Goal: Communication & Community: Answer question/provide support

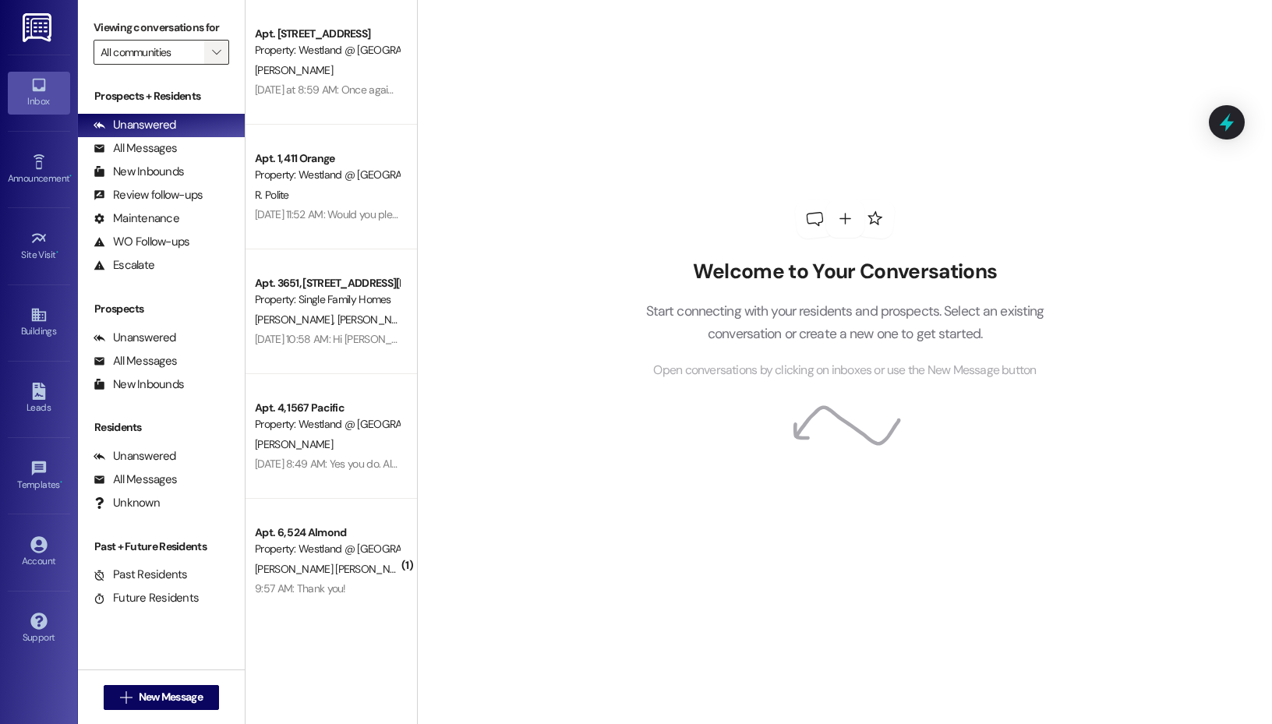
click at [221, 51] on span "" at bounding box center [216, 52] width 15 height 25
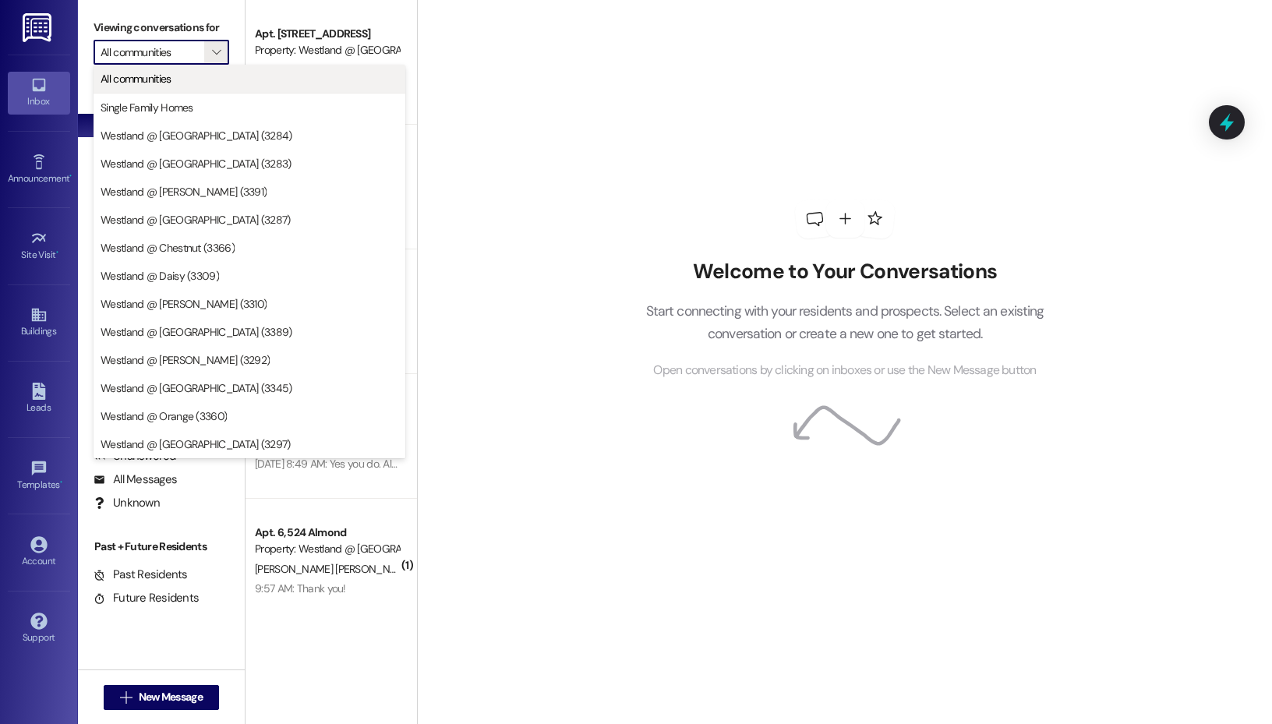
click at [214, 83] on span "All communities" at bounding box center [250, 79] width 298 height 16
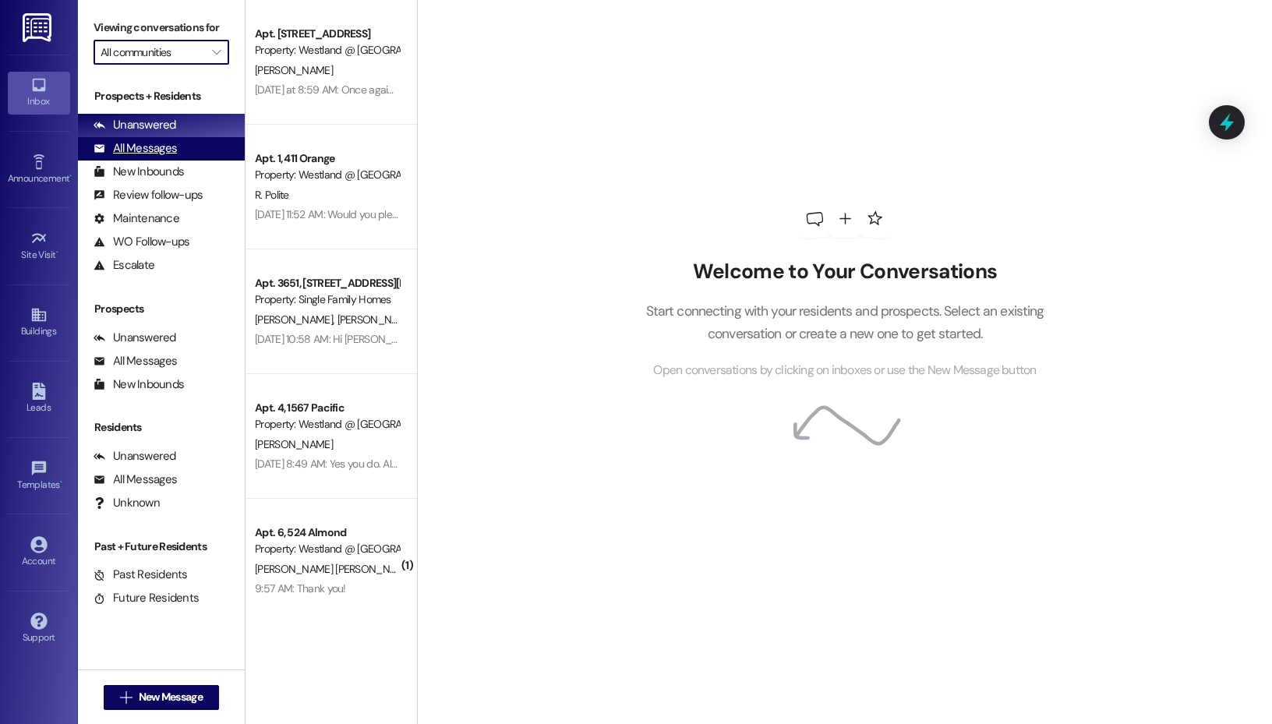
click at [169, 144] on div "All Messages" at bounding box center [135, 148] width 83 height 16
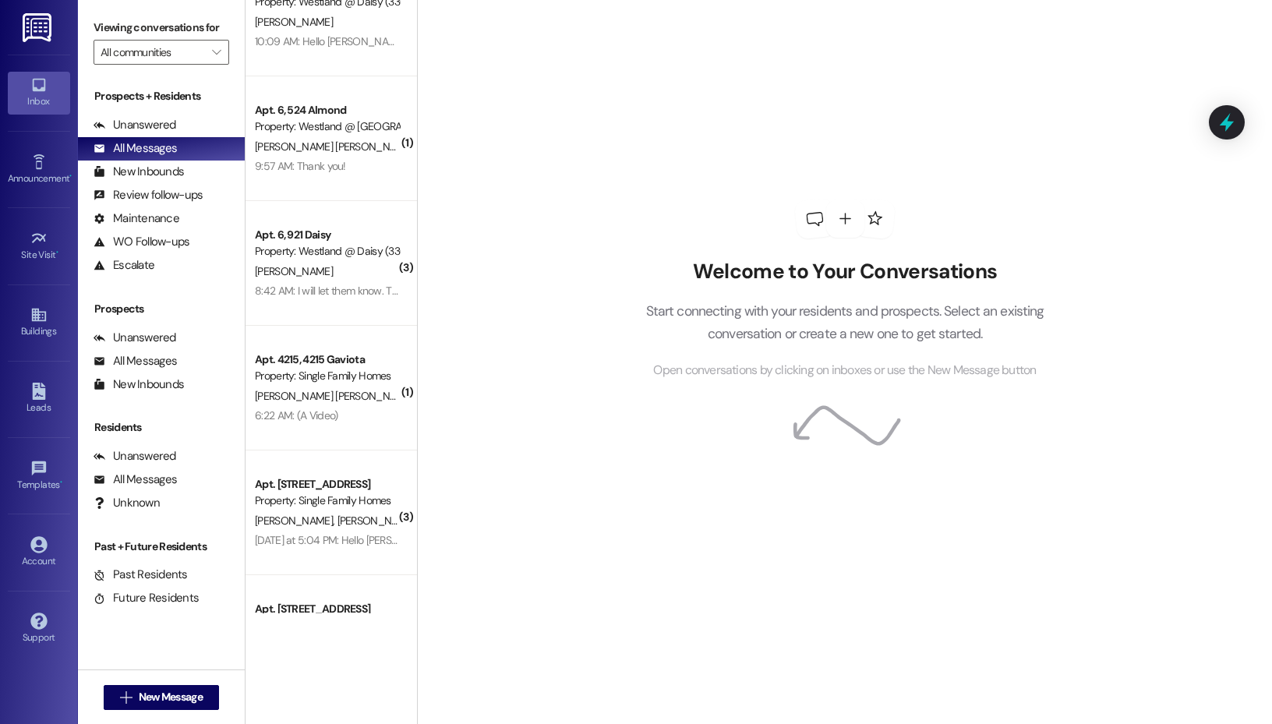
scroll to position [2041, 0]
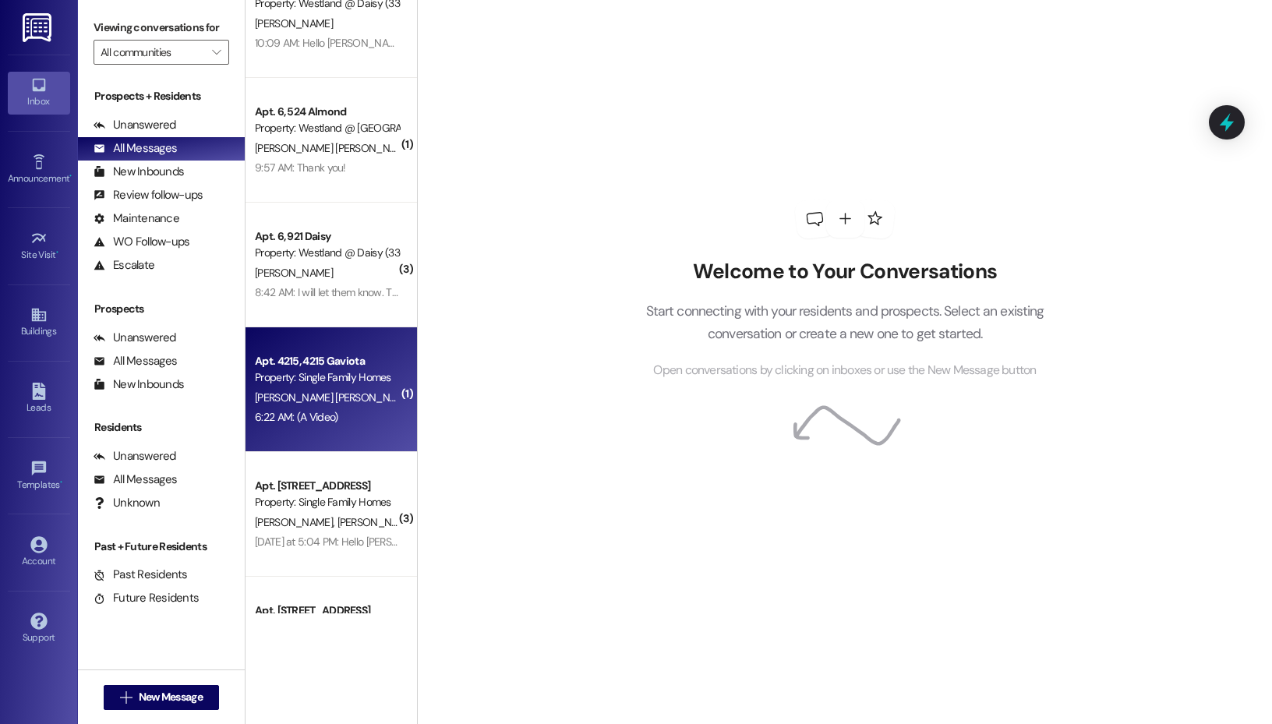
click at [340, 401] on div "[PERSON_NAME] [PERSON_NAME]" at bounding box center [326, 397] width 147 height 19
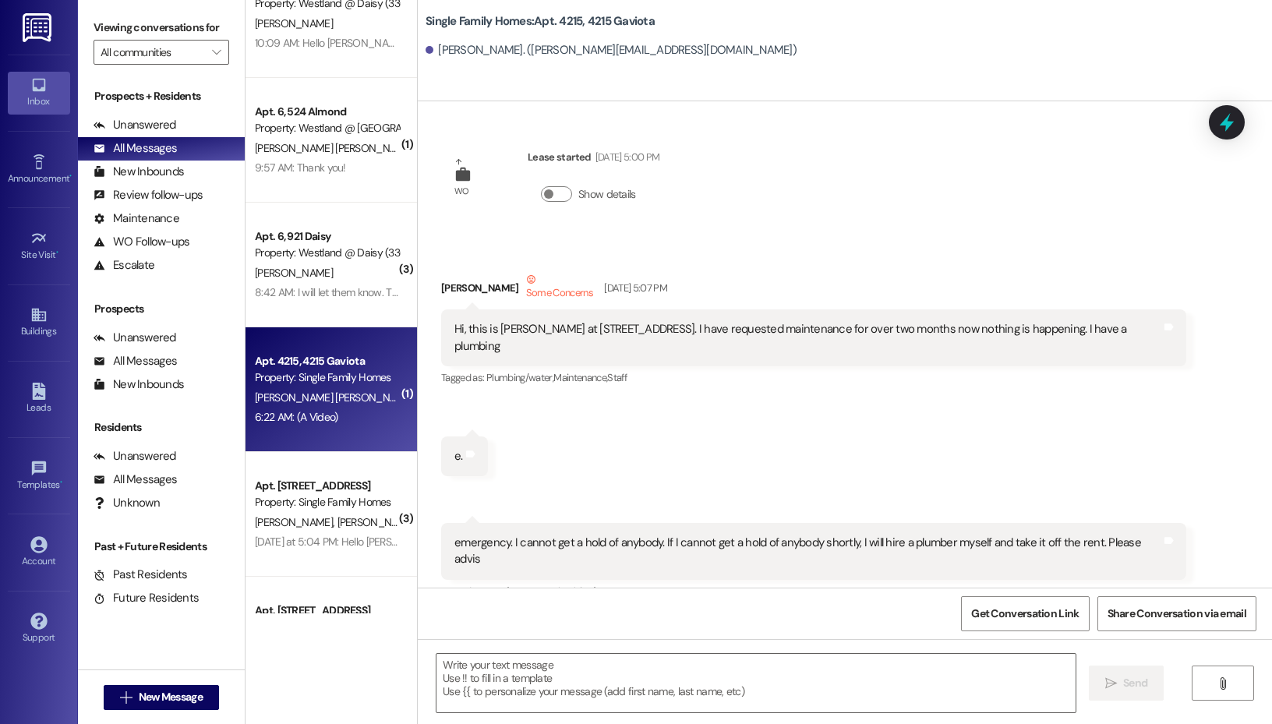
scroll to position [51605, 0]
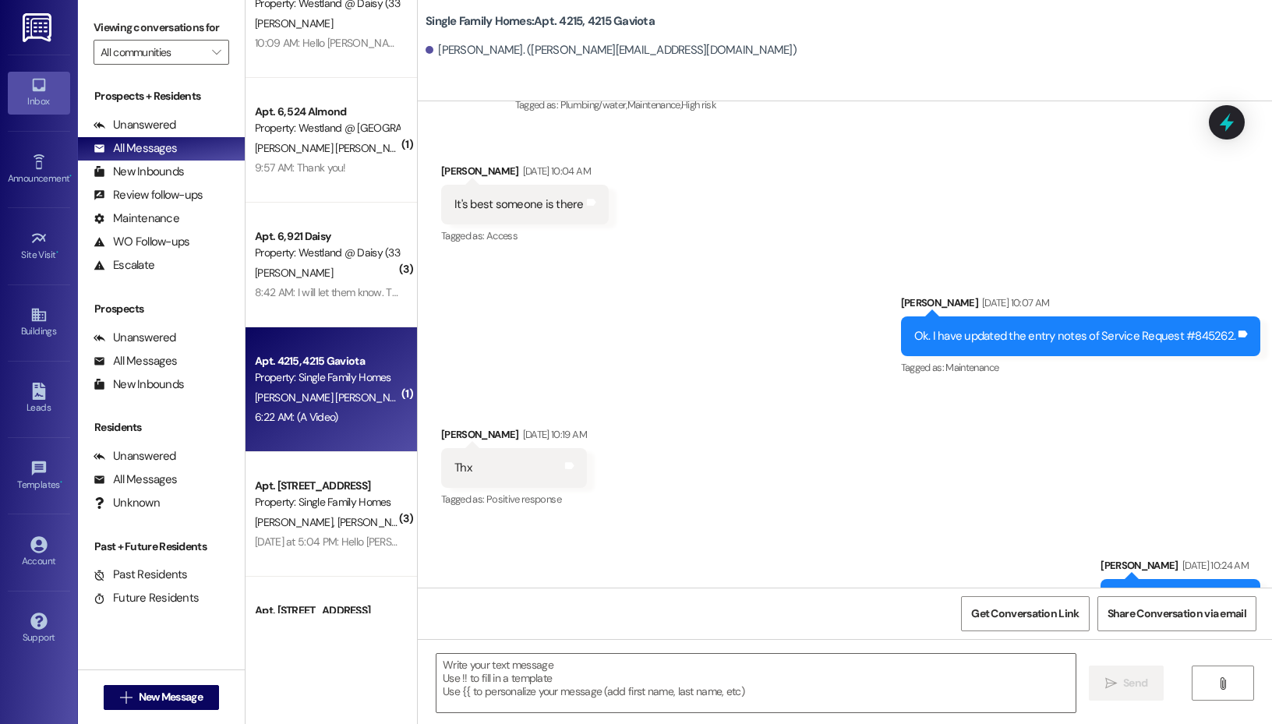
click at [861, 391] on div "Received via SMS [PERSON_NAME] [DATE] 10:19 AM Thx Tags and notes Tagged as: Po…" at bounding box center [845, 457] width 854 height 132
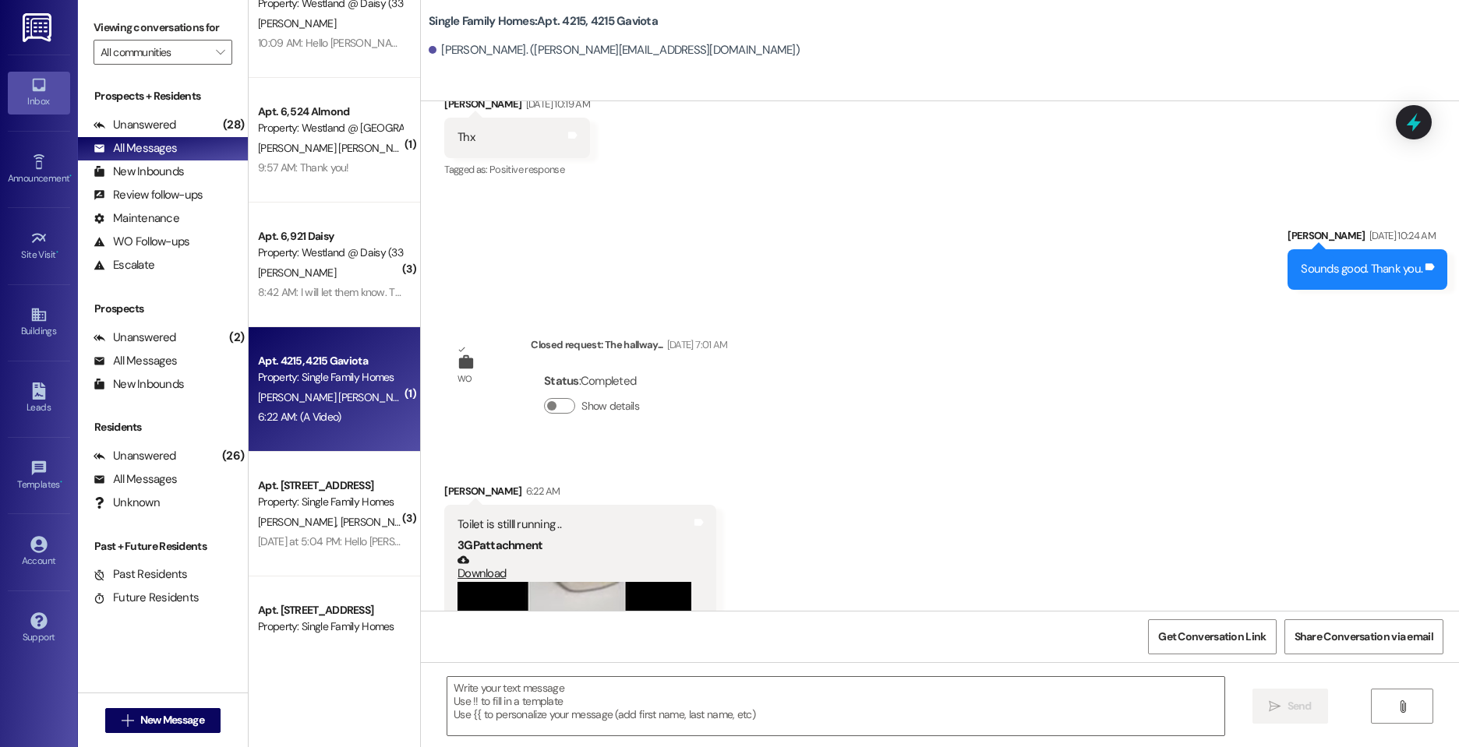
scroll to position [50798, 0]
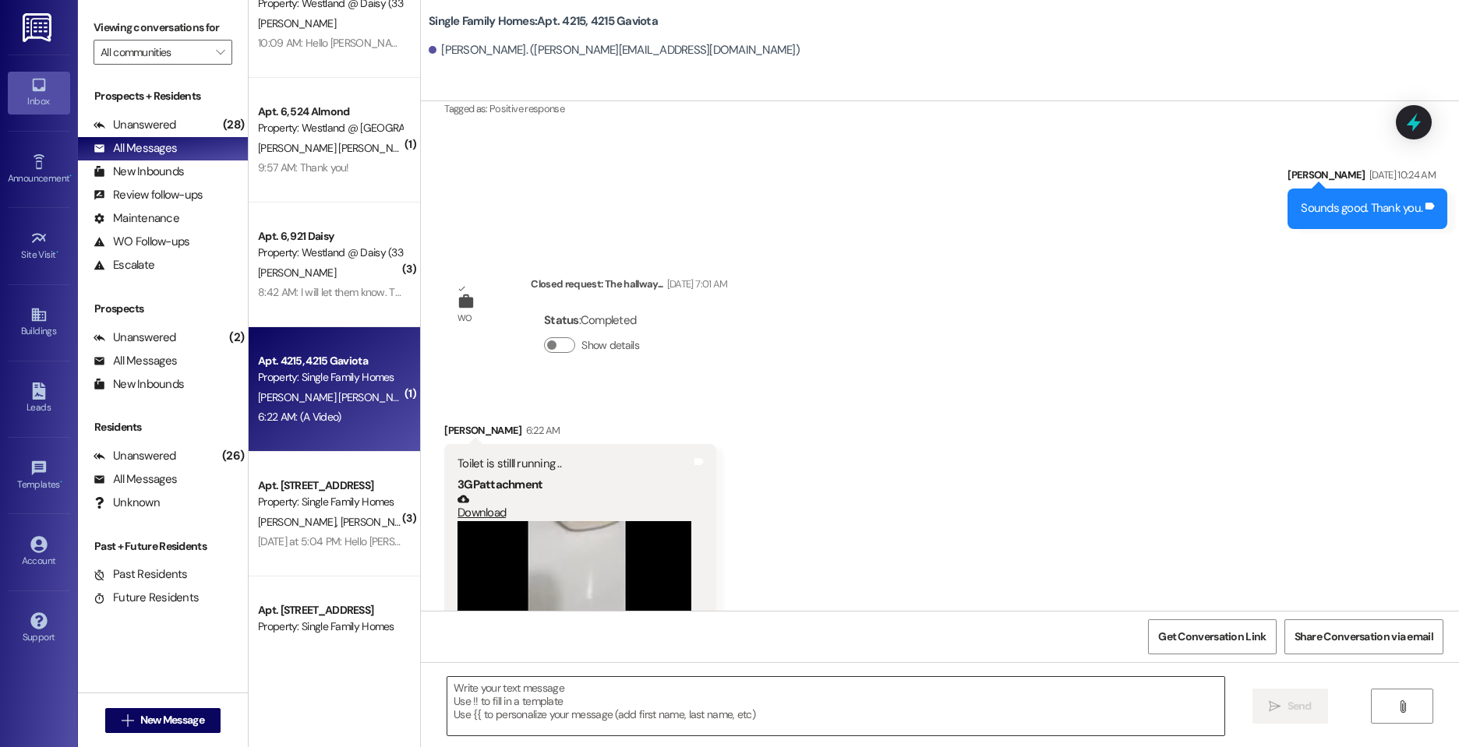
click at [598, 704] on textarea at bounding box center [835, 706] width 777 height 58
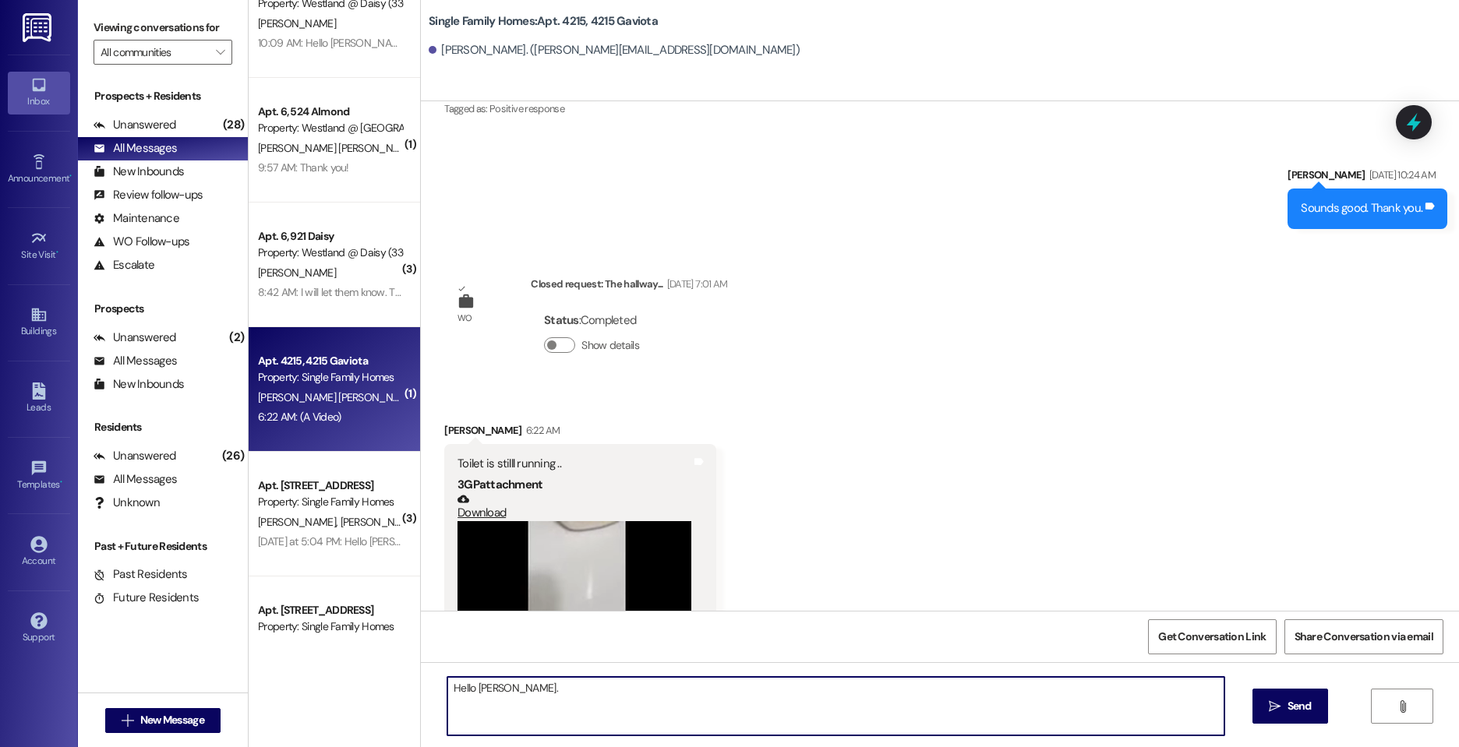
click at [580, 685] on textarea "Hello [PERSON_NAME]." at bounding box center [835, 706] width 777 height 58
type textarea "Hello [PERSON_NAME]. I informed maintenance and they are going to check if they…"
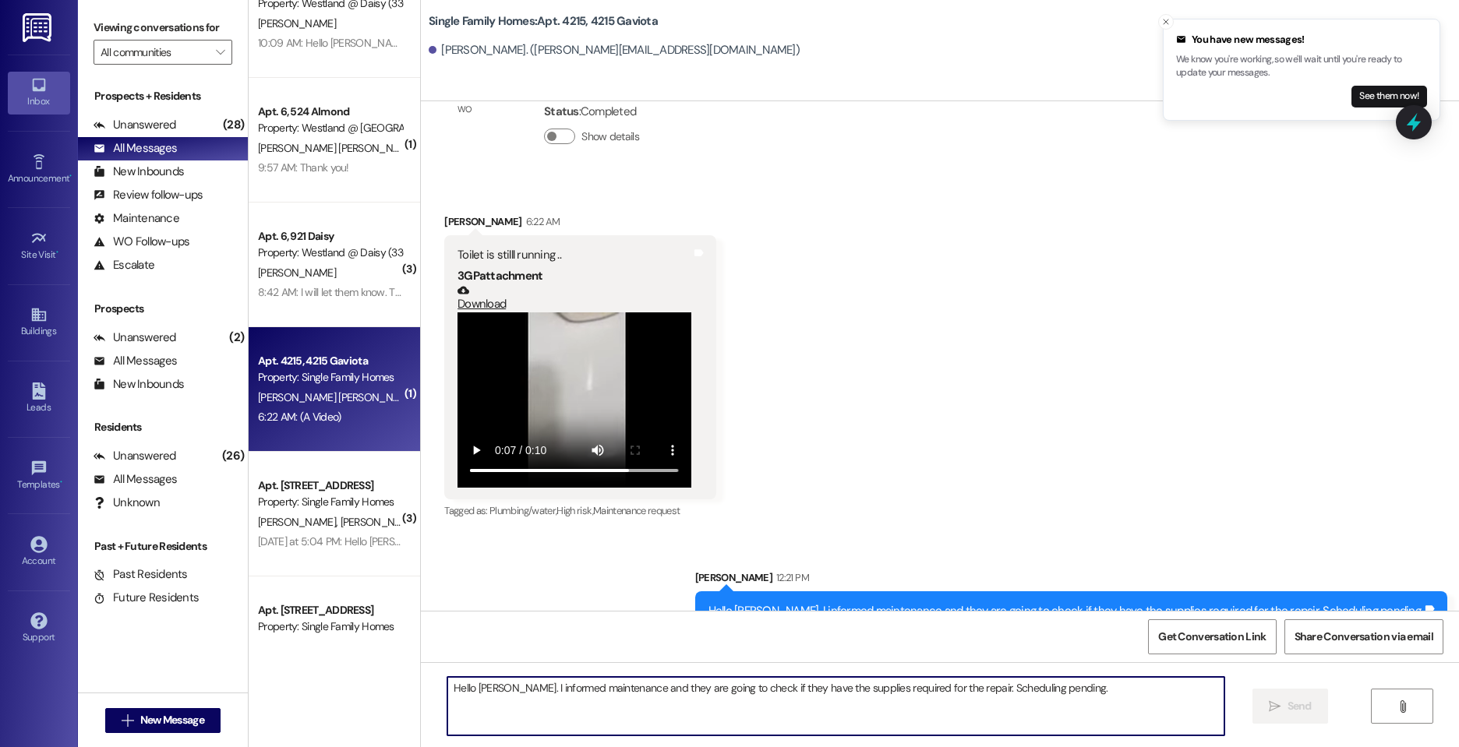
scroll to position [51013, 0]
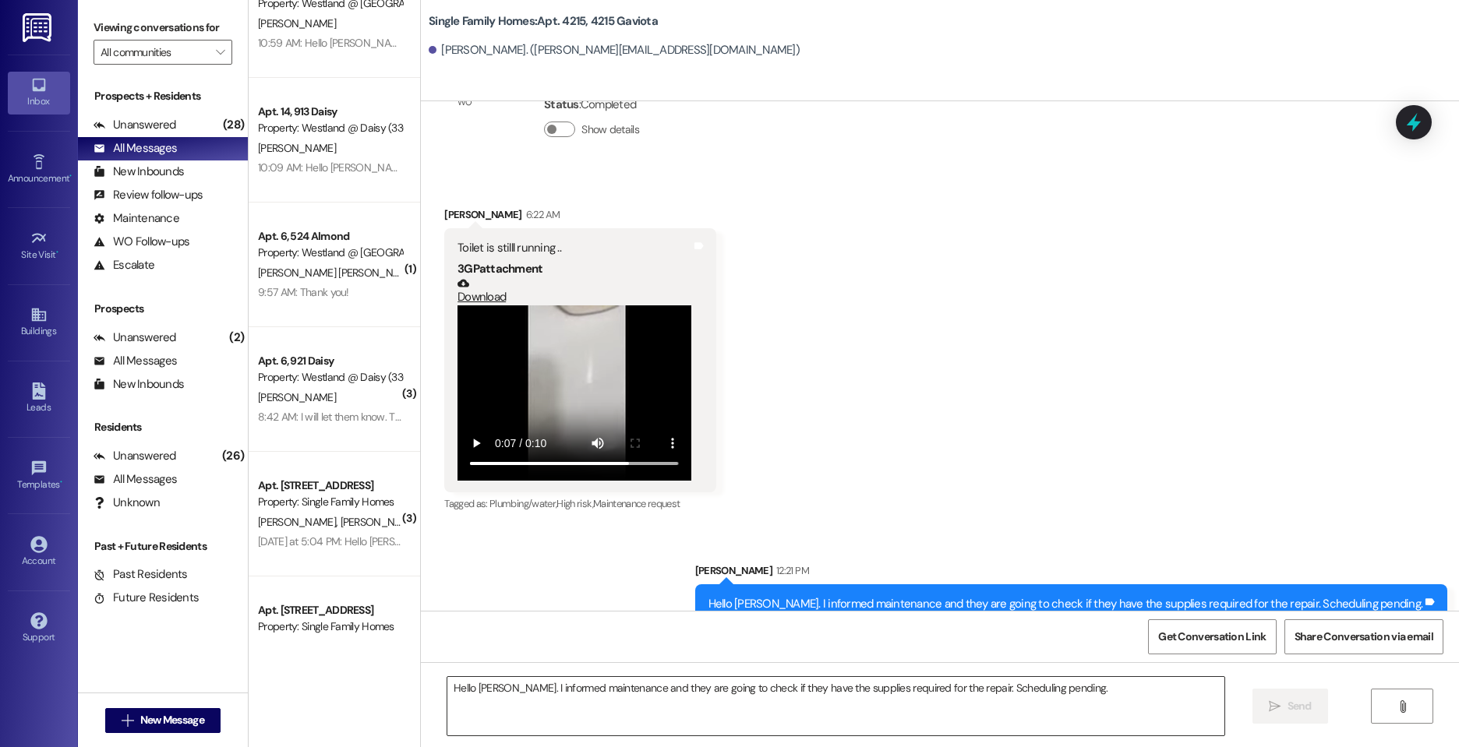
click at [684, 709] on textarea "Hello [PERSON_NAME]. I informed maintenance and they are going to check if they…" at bounding box center [835, 706] width 777 height 58
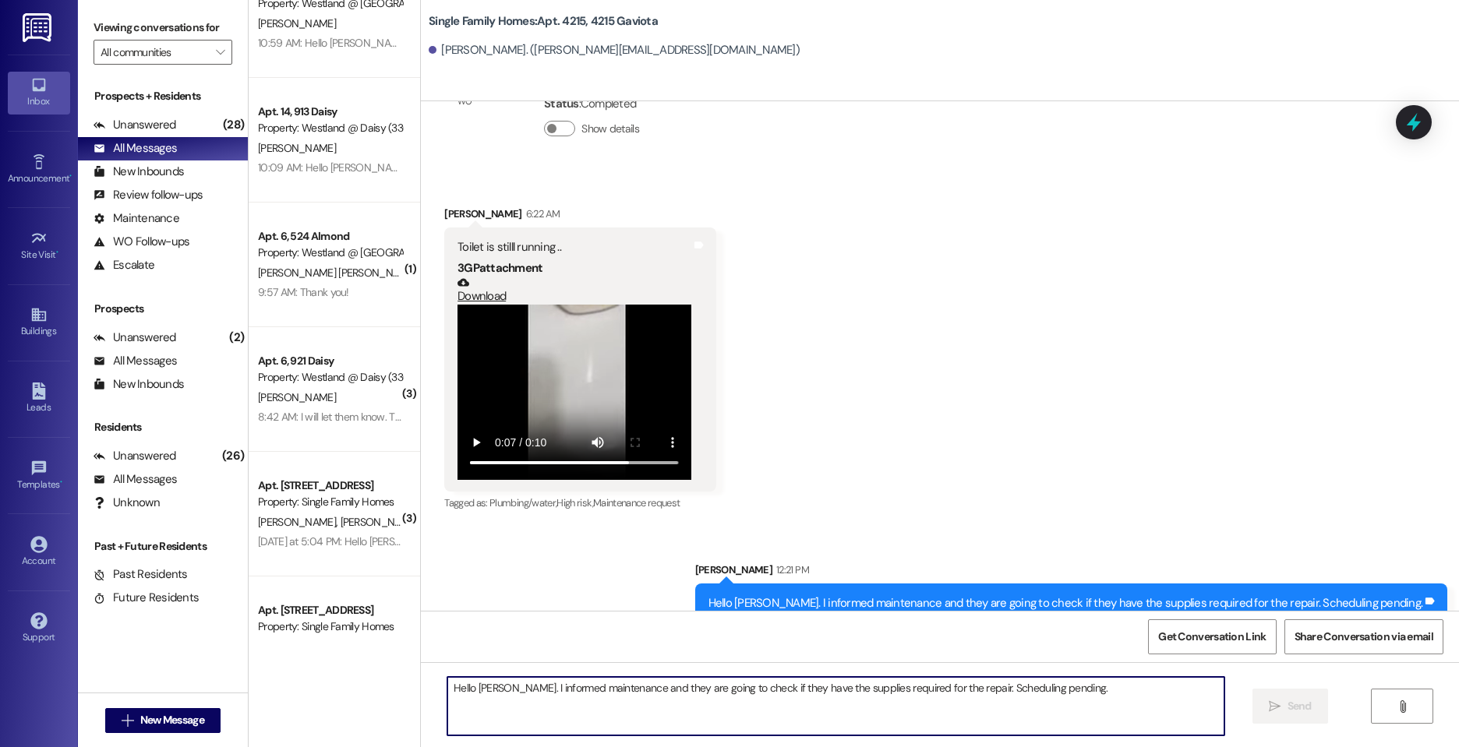
click at [580, 699] on textarea "Hello [PERSON_NAME]. I informed maintenance and they are going to check if they…" at bounding box center [835, 706] width 777 height 58
type textarea "Hi [PERSON_NAME]. Maintenance would like to swing by around 1:30pm [DATE] to as…"
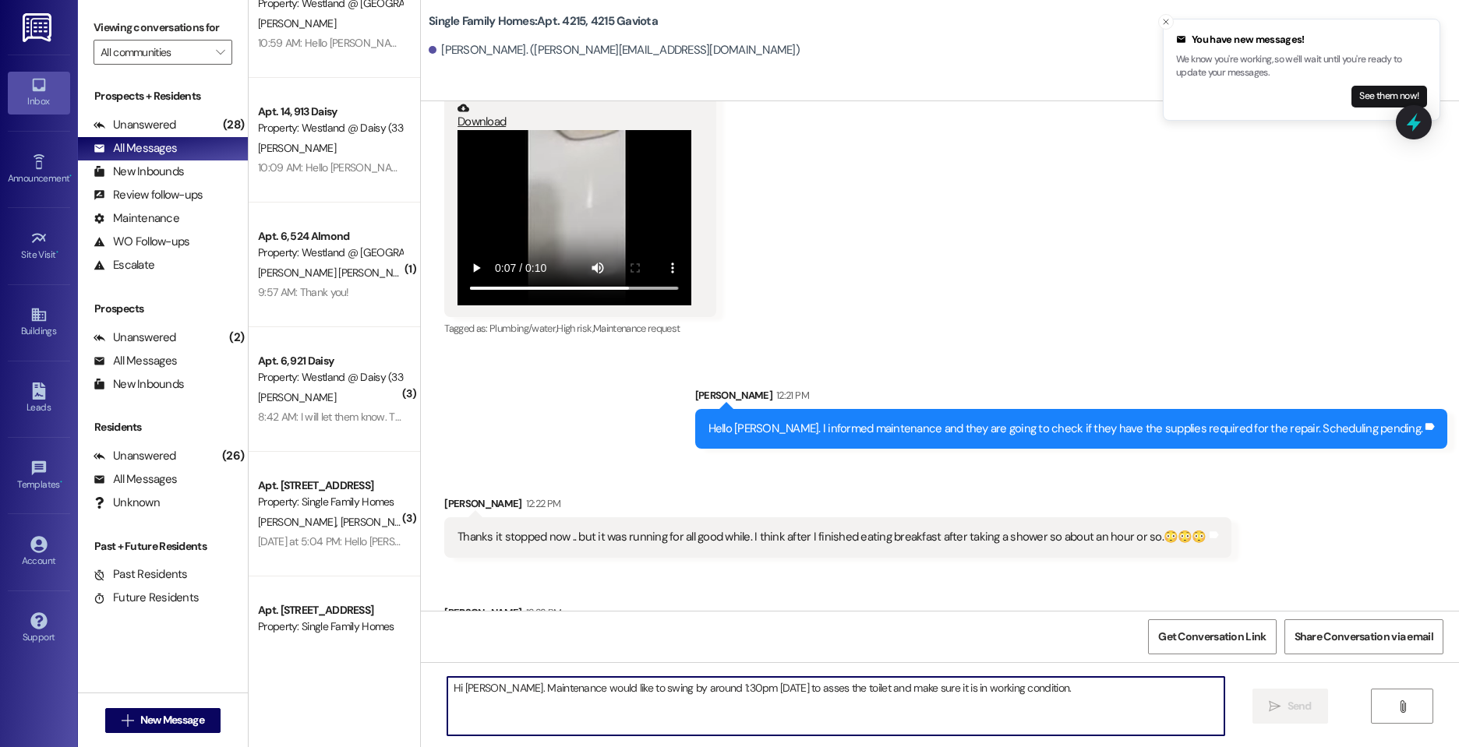
scroll to position [51248, 0]
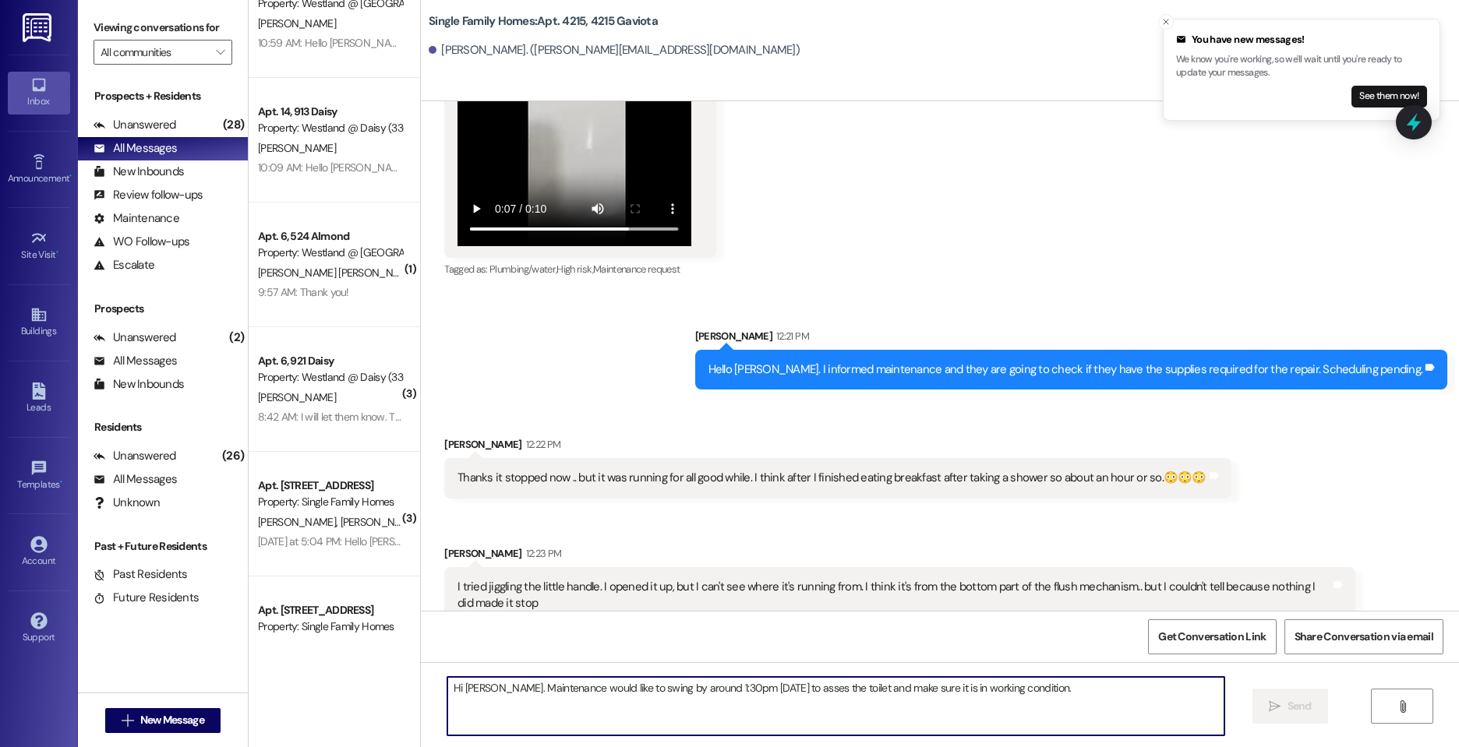
click at [823, 579] on div "I tried jiggling the little handle. I opened it up, but I can't see where it's …" at bounding box center [893, 596] width 873 height 34
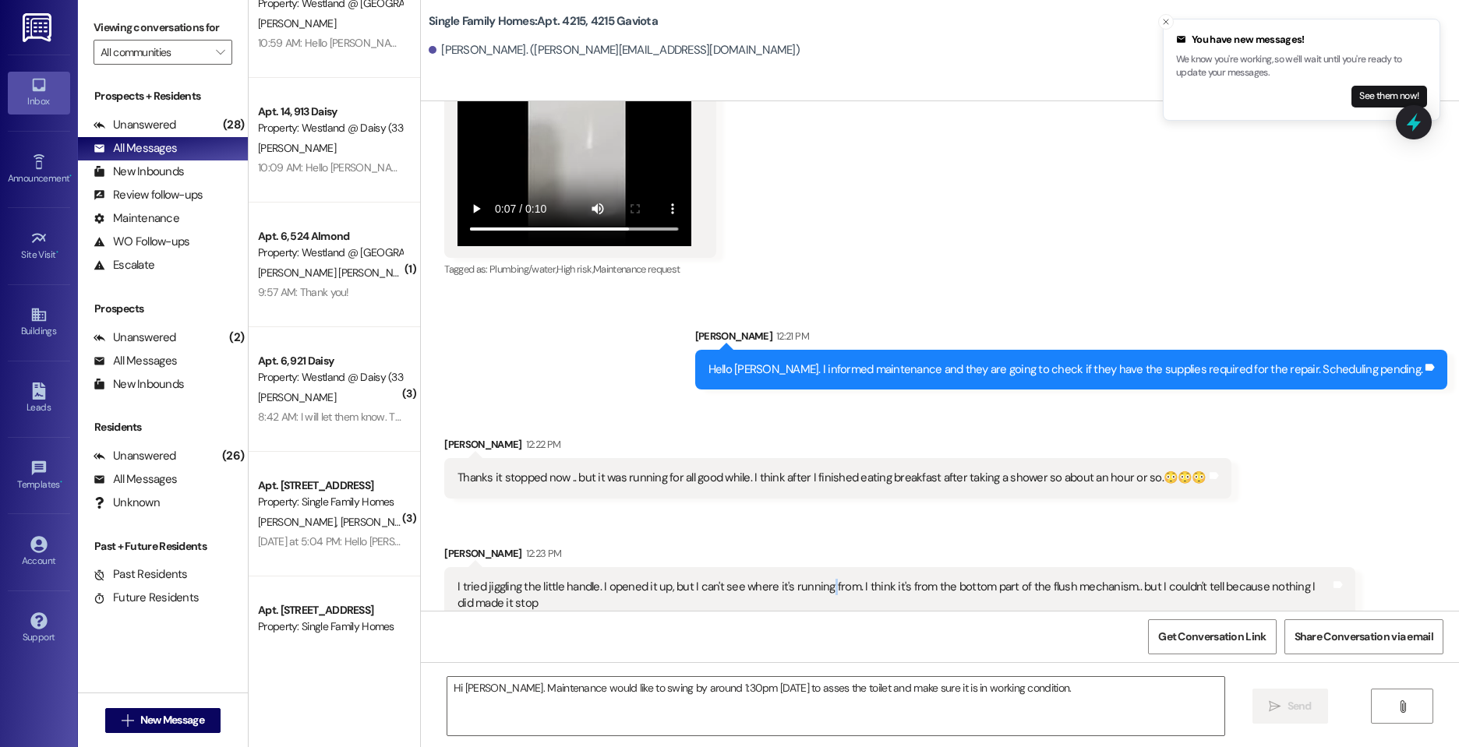
click at [823, 579] on div "I tried jiggling the little handle. I opened it up, but I can't see where it's …" at bounding box center [893, 596] width 873 height 34
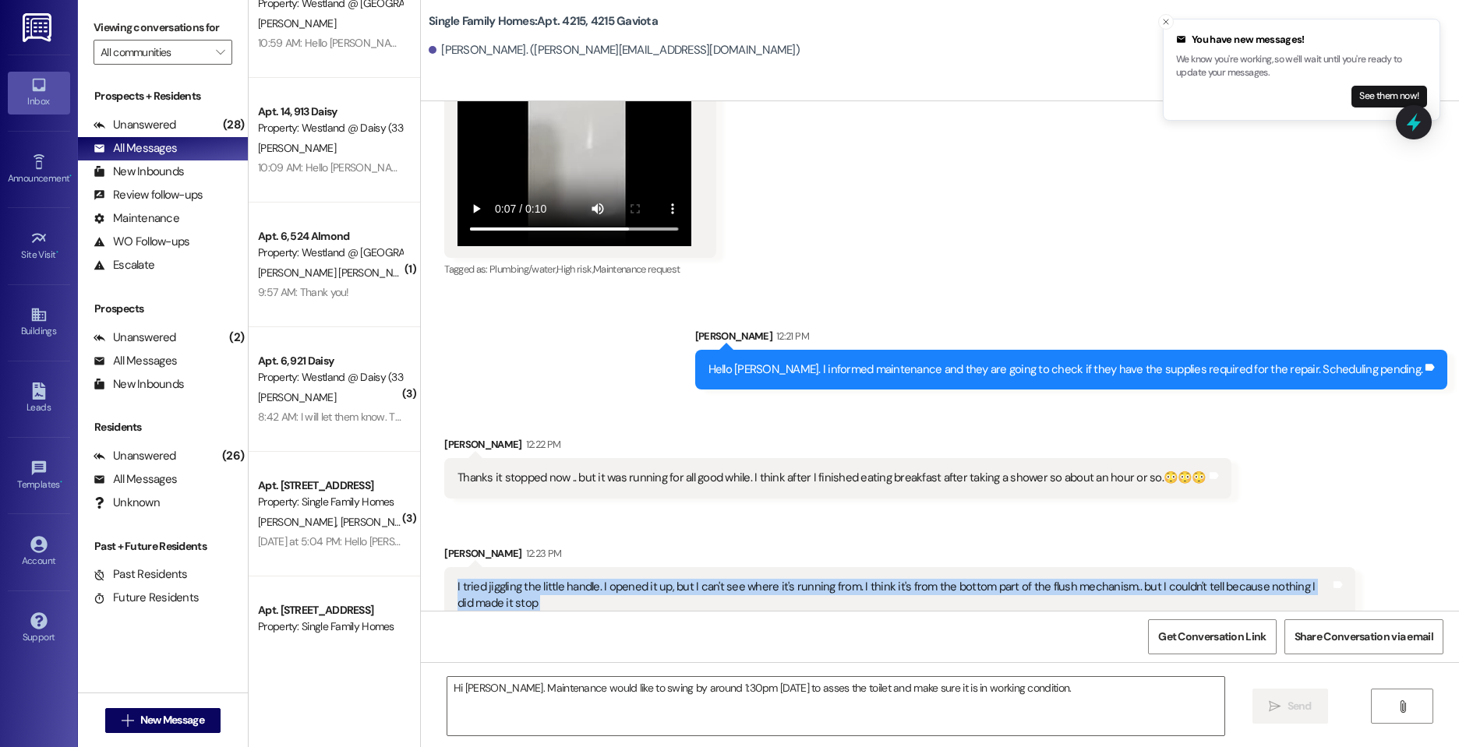
click at [823, 579] on div "I tried jiggling the little handle. I opened it up, but I can't see where it's …" at bounding box center [893, 596] width 873 height 34
copy div "I tried jiggling the little handle. I opened it up, but I can't see where it's …"
click at [679, 635] on div "Sent via SMS [PERSON_NAME] 12:23 PM Hi [PERSON_NAME]. Maintenance would like to…" at bounding box center [940, 689] width 1038 height 108
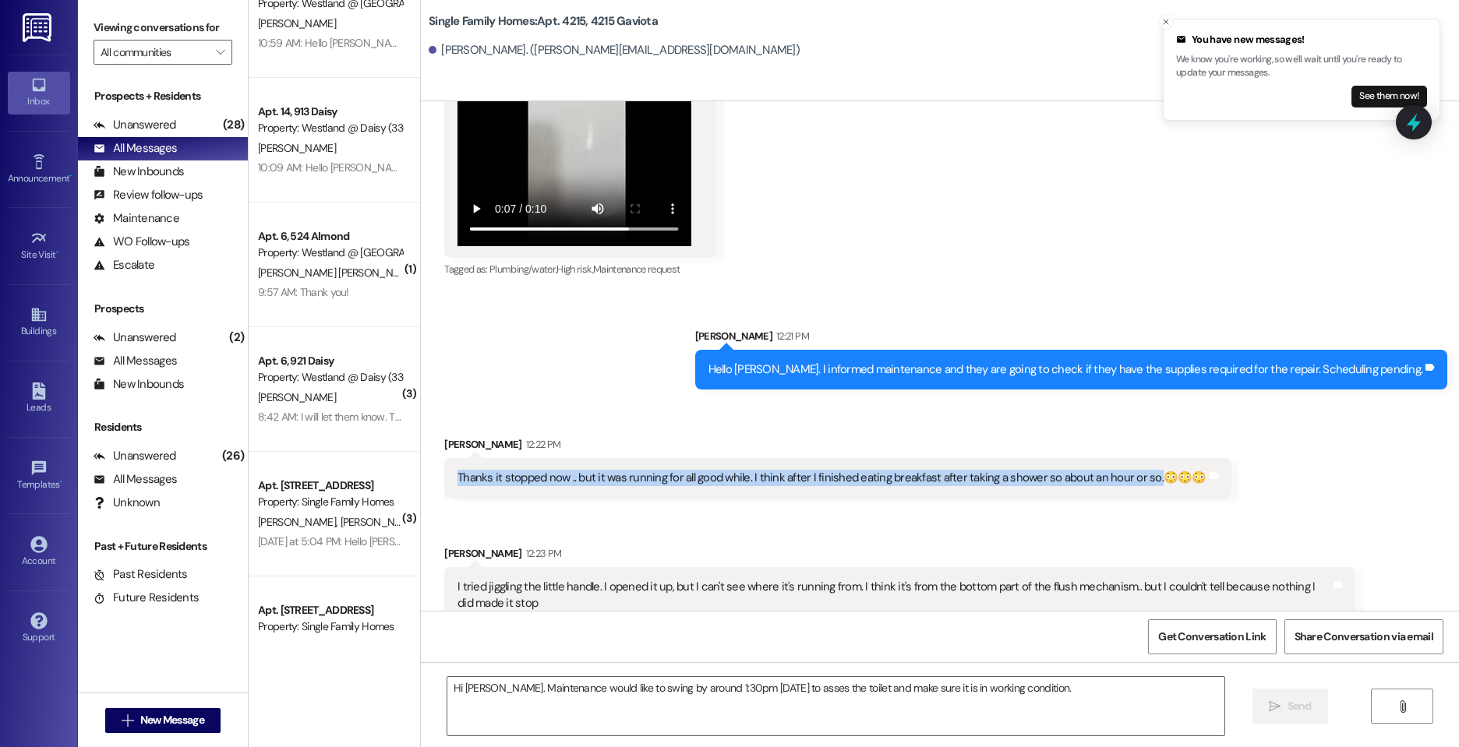
drag, startPoint x: 458, startPoint y: 344, endPoint x: 1146, endPoint y: 344, distance: 688.0
click at [1146, 470] on div "Thanks it stopped now .. but it was running for all good while. I think after I…" at bounding box center [831, 478] width 749 height 16
copy div "Thanks it stopped now .. but it was running for all good while. I think after I…"
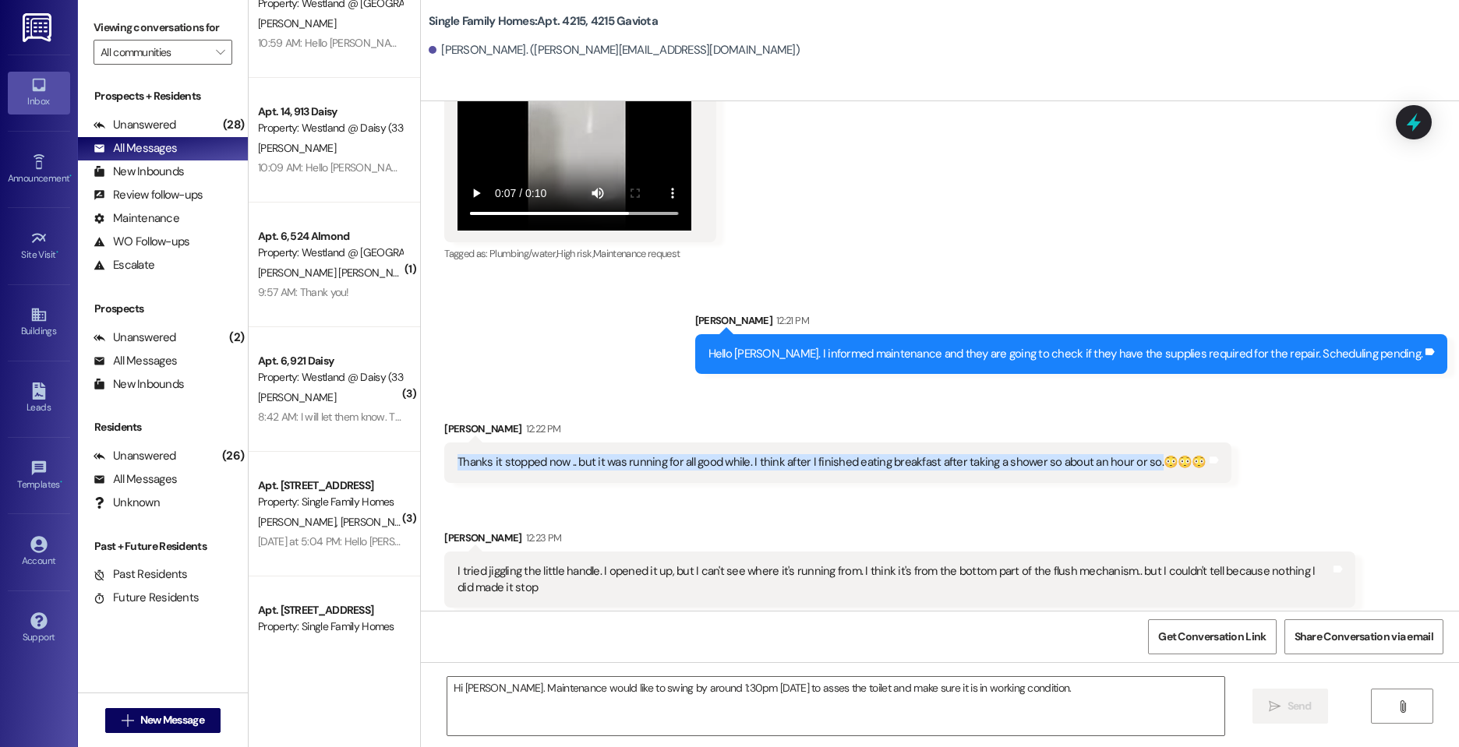
scroll to position [51356, 0]
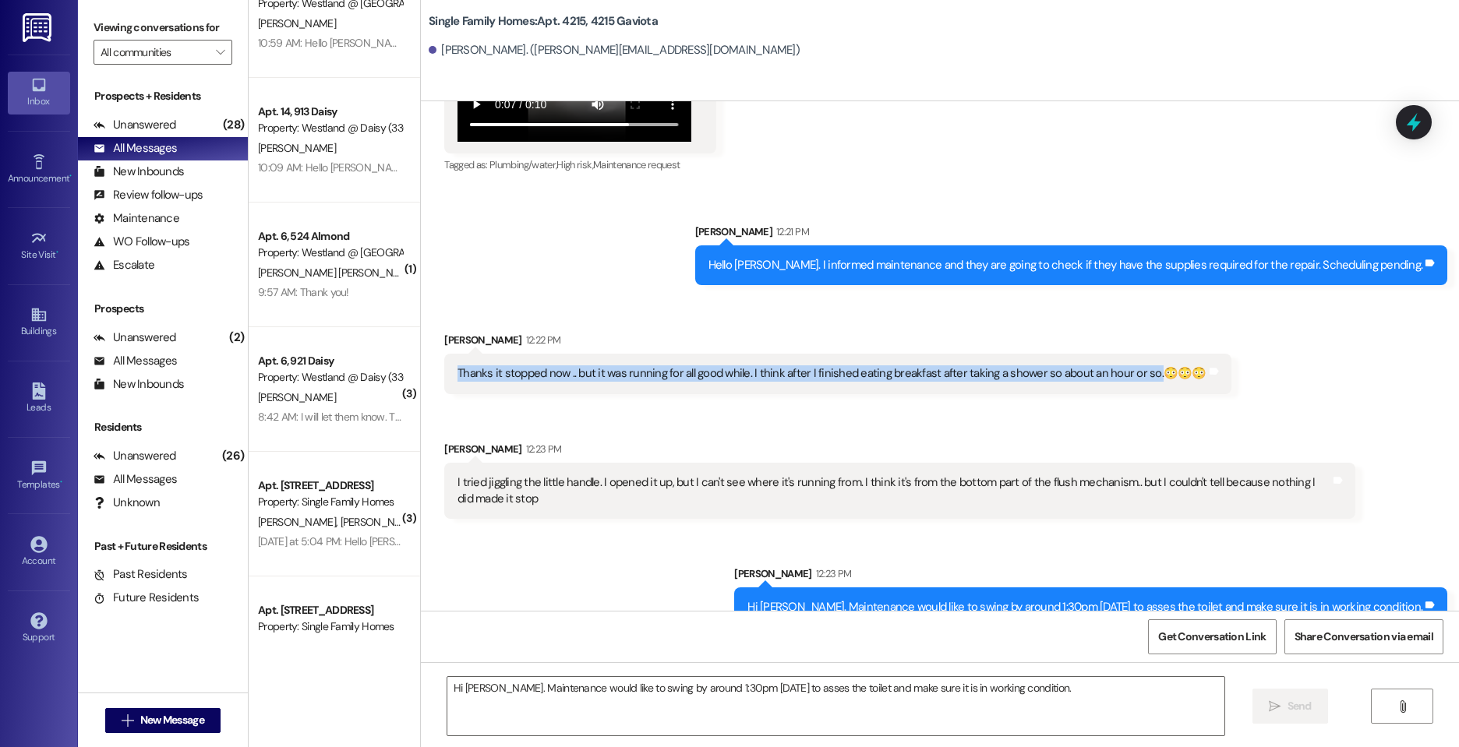
click at [724, 463] on div "I tried jiggling the little handle. I opened it up, but I can't see where it's …" at bounding box center [899, 491] width 911 height 57
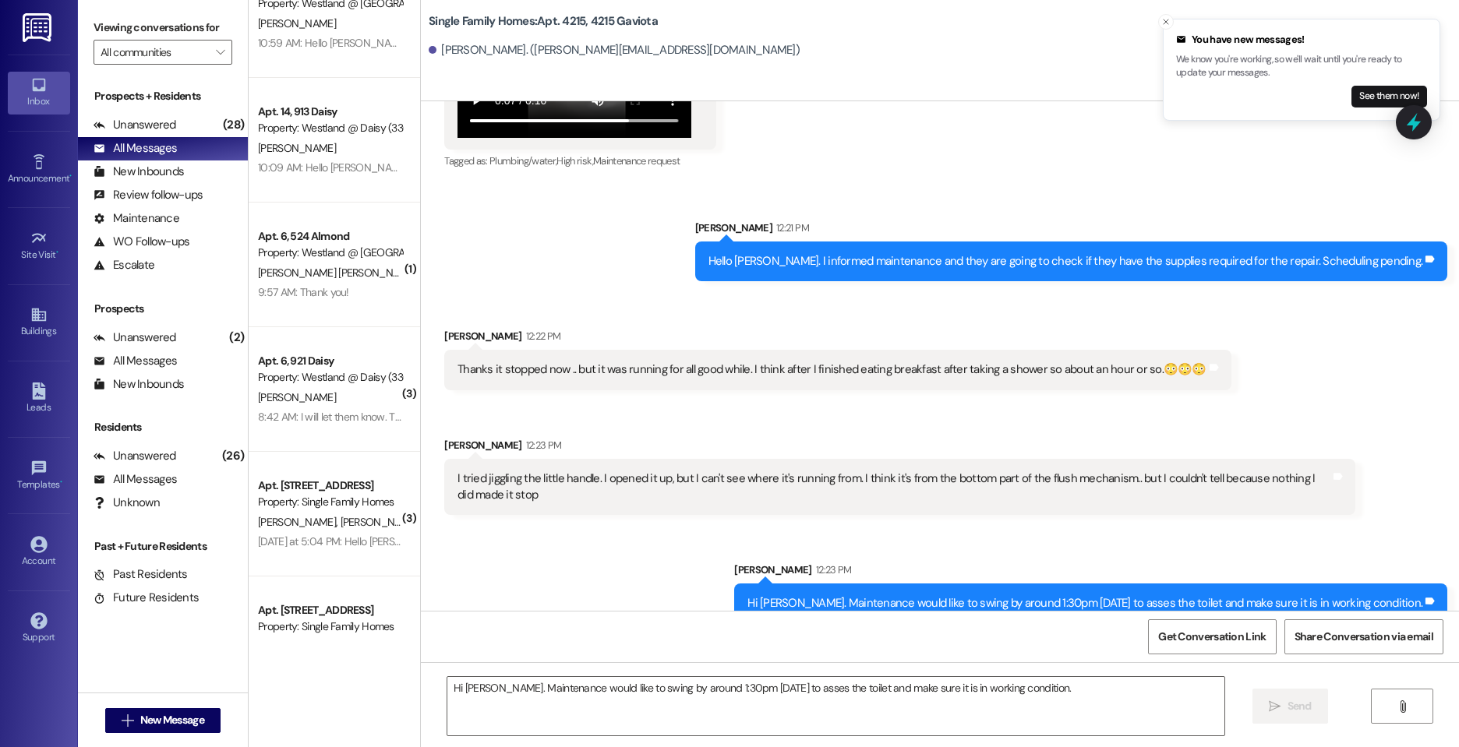
scroll to position [51357, 0]
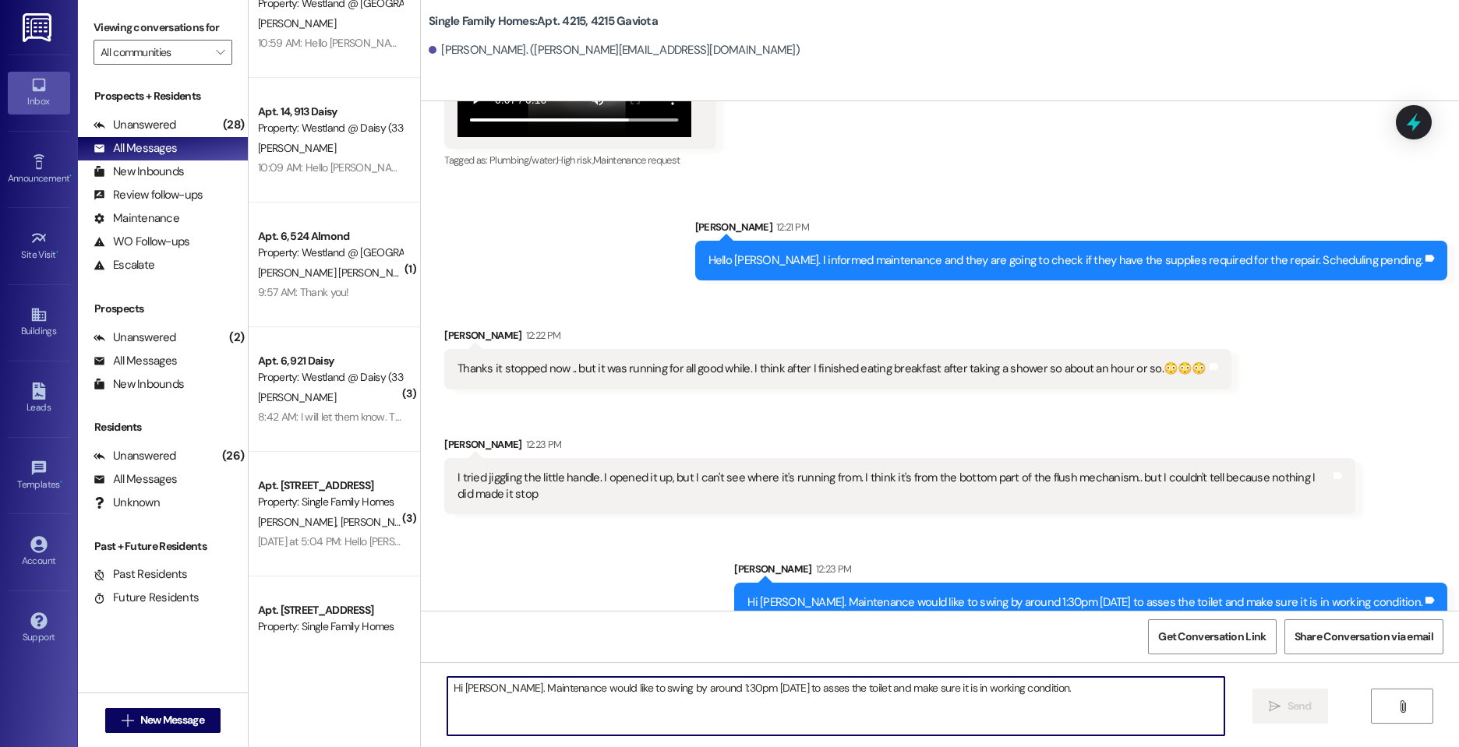
click at [471, 682] on textarea "Hi [PERSON_NAME]. Maintenance would like to swing by around 1:30pm [DATE] to as…" at bounding box center [835, 706] width 777 height 58
click at [492, 697] on textarea "Hi [PERSON_NAME]. Maintenance would like to swing by around 1:30pm [DATE] to as…" at bounding box center [835, 706] width 777 height 58
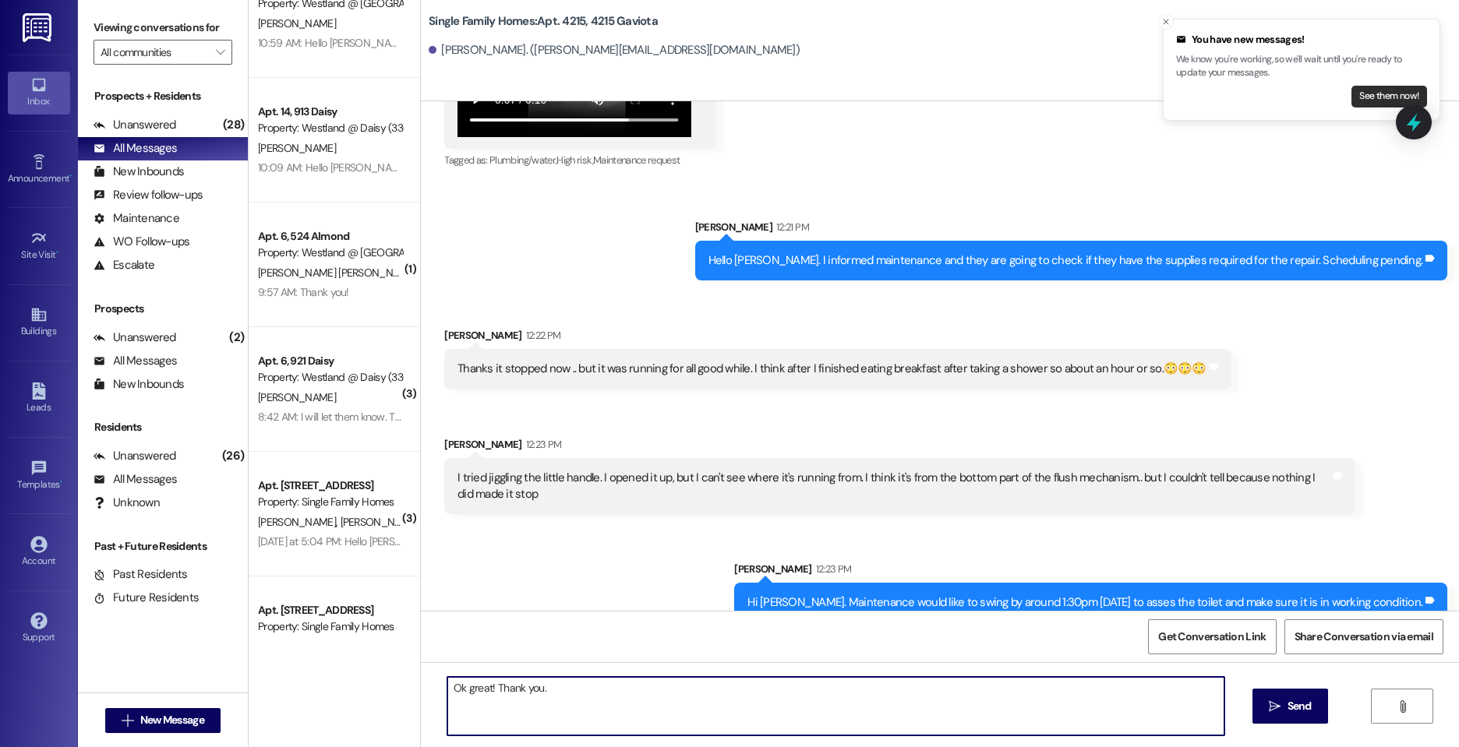
type textarea "Ok great! Thank you."
click at [1271, 93] on button "See them now!" at bounding box center [1389, 97] width 76 height 22
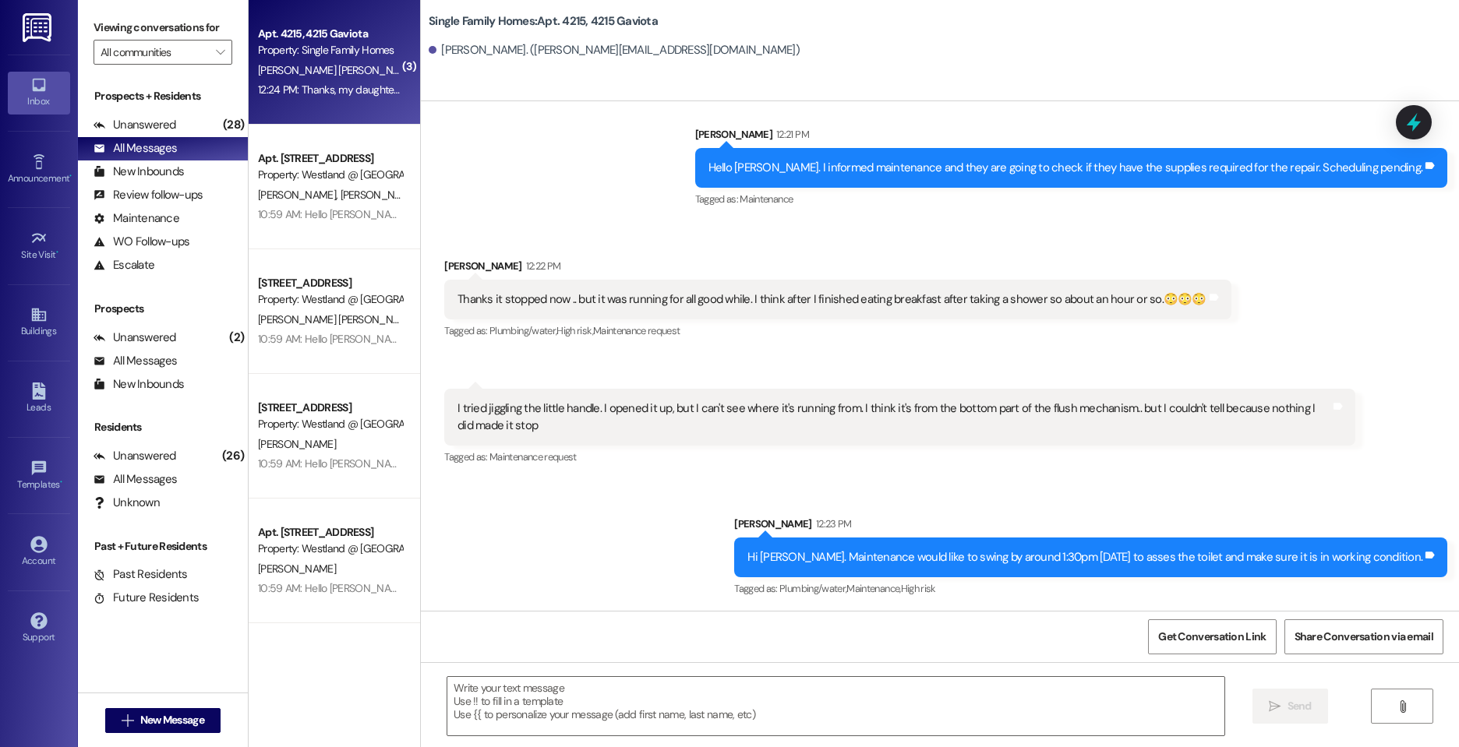
scroll to position [51450, 0]
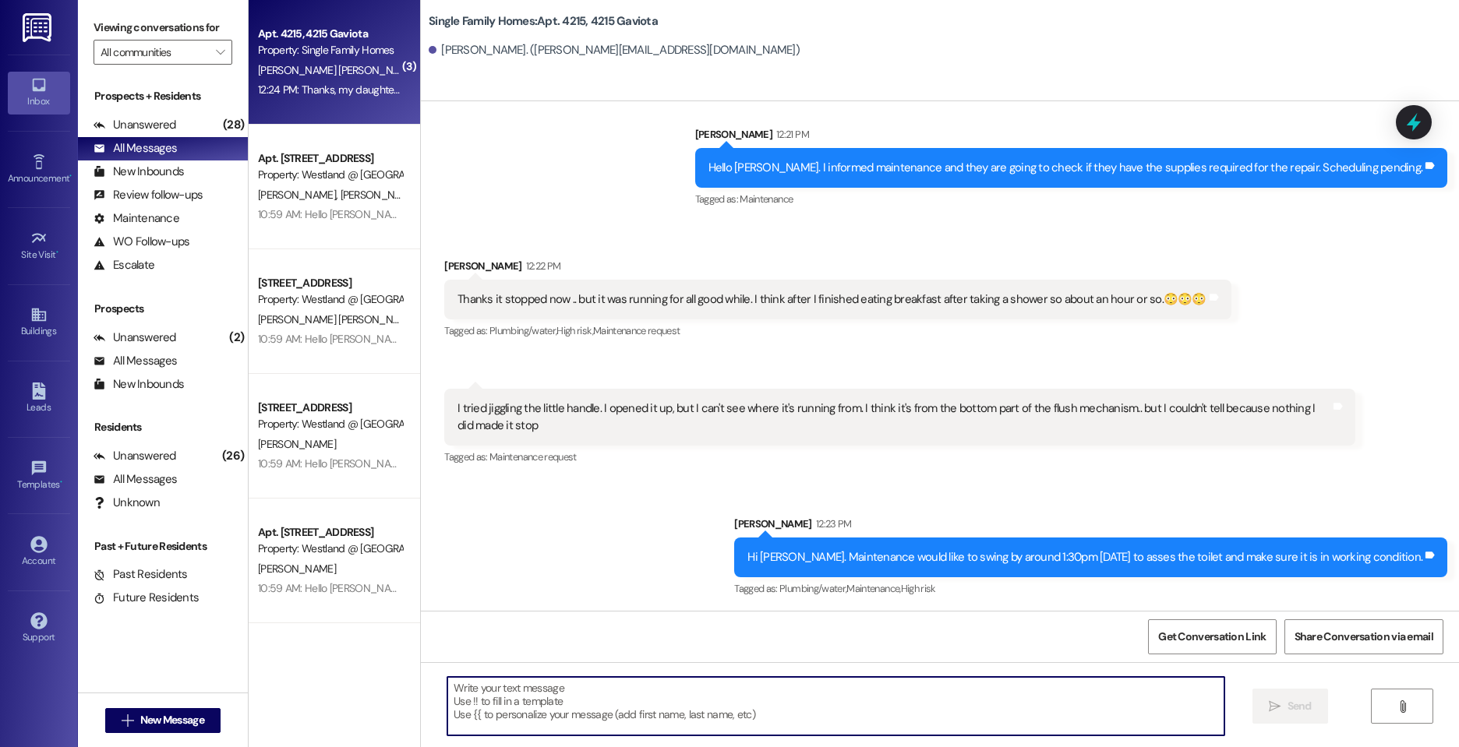
click at [518, 706] on textarea at bounding box center [835, 706] width 777 height 58
type textarea "Ok great! Thank you."
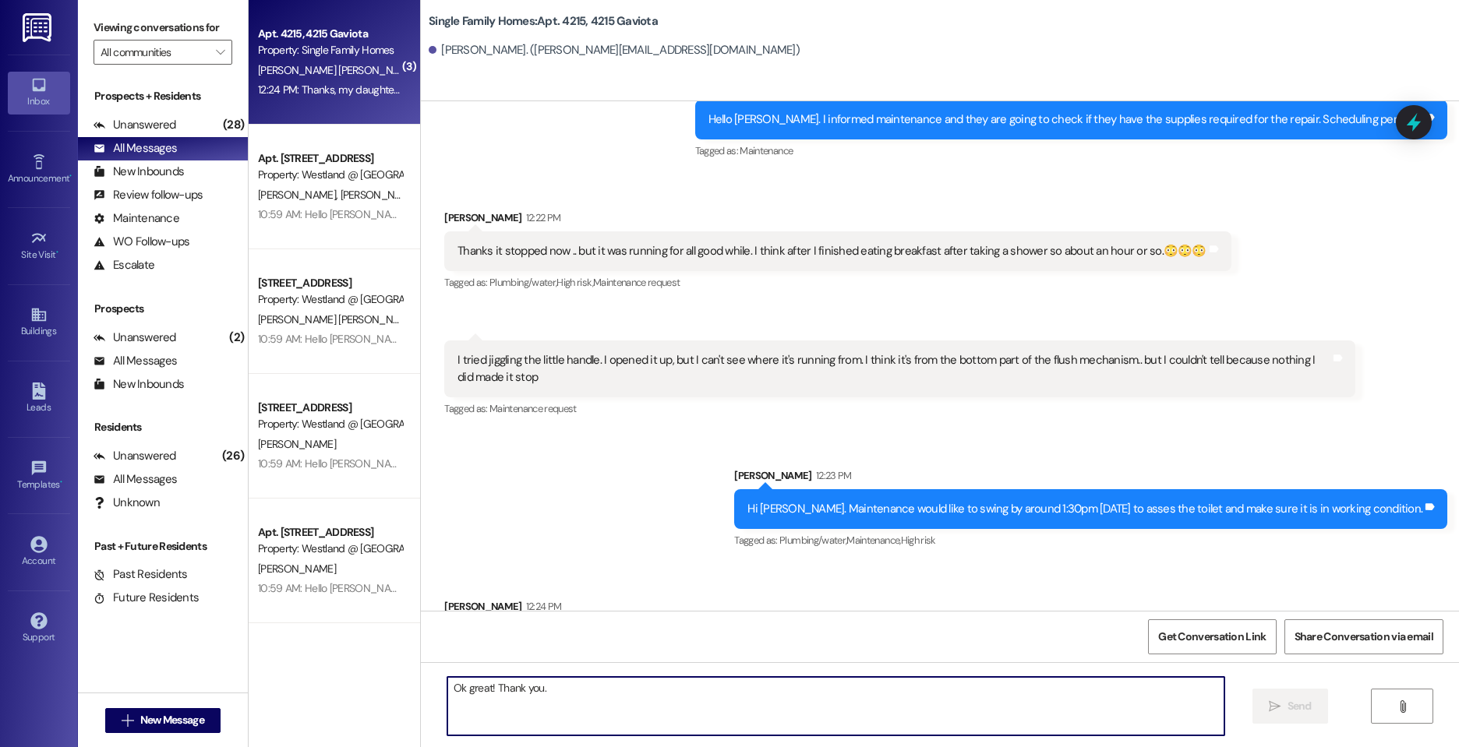
scroll to position [51558, 0]
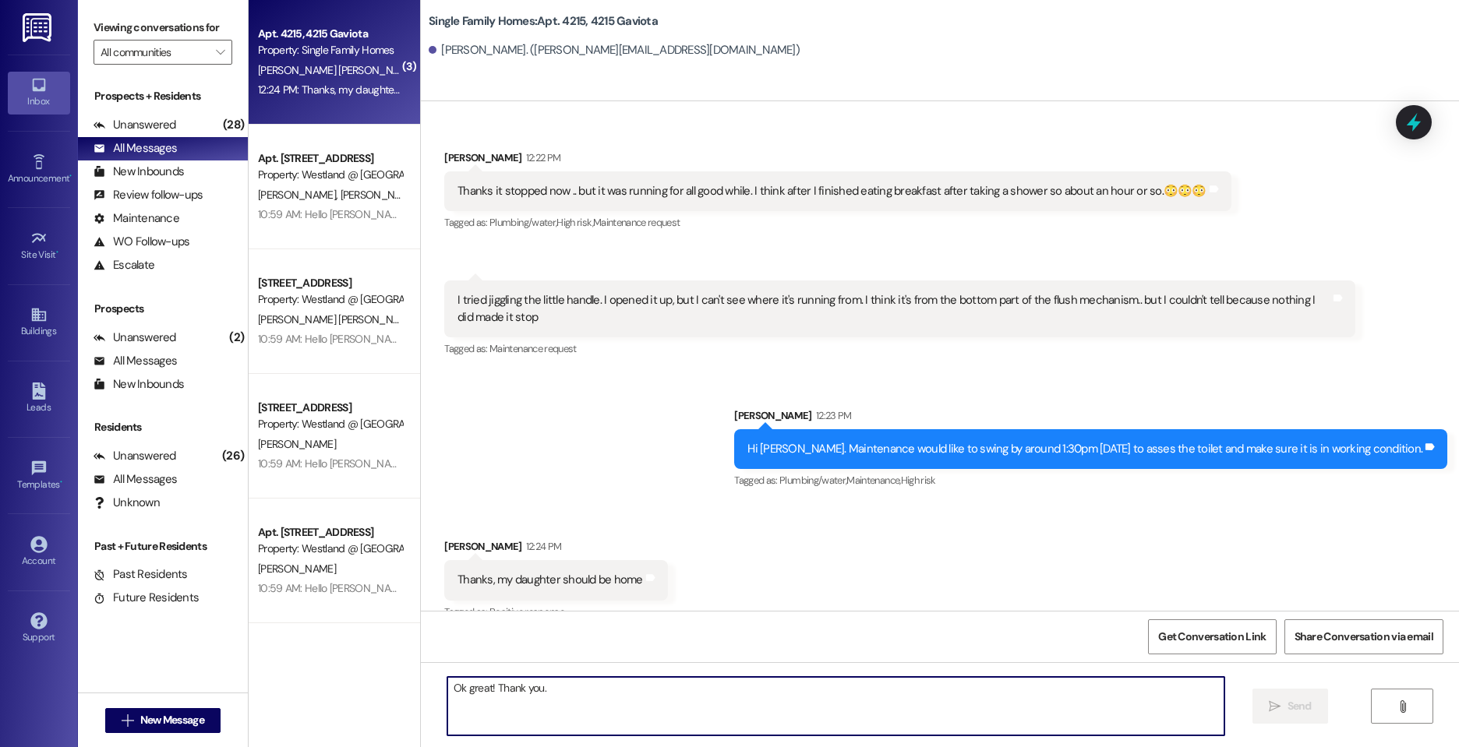
click at [708, 700] on textarea "Ok great! Thank you." at bounding box center [835, 706] width 777 height 58
type textarea "assess***"
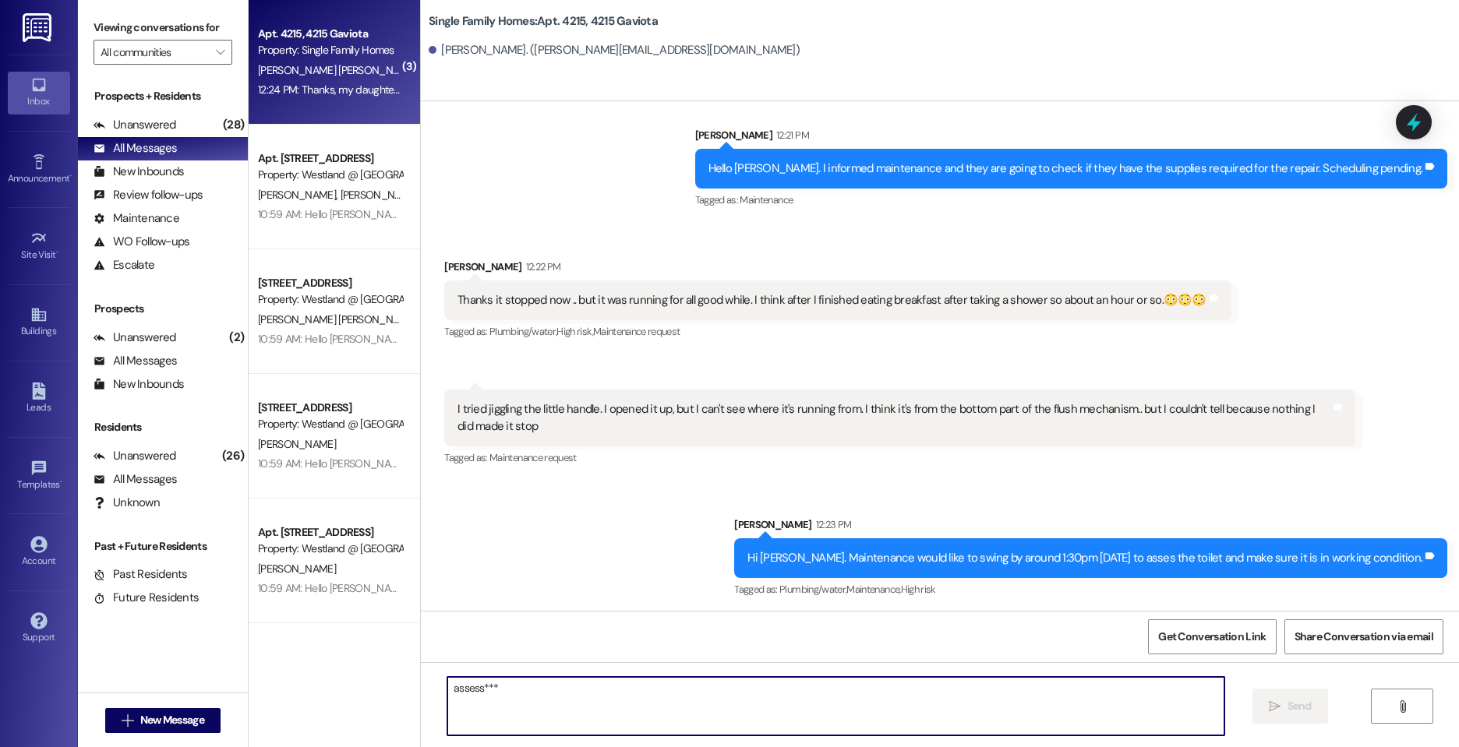
scroll to position [51667, 0]
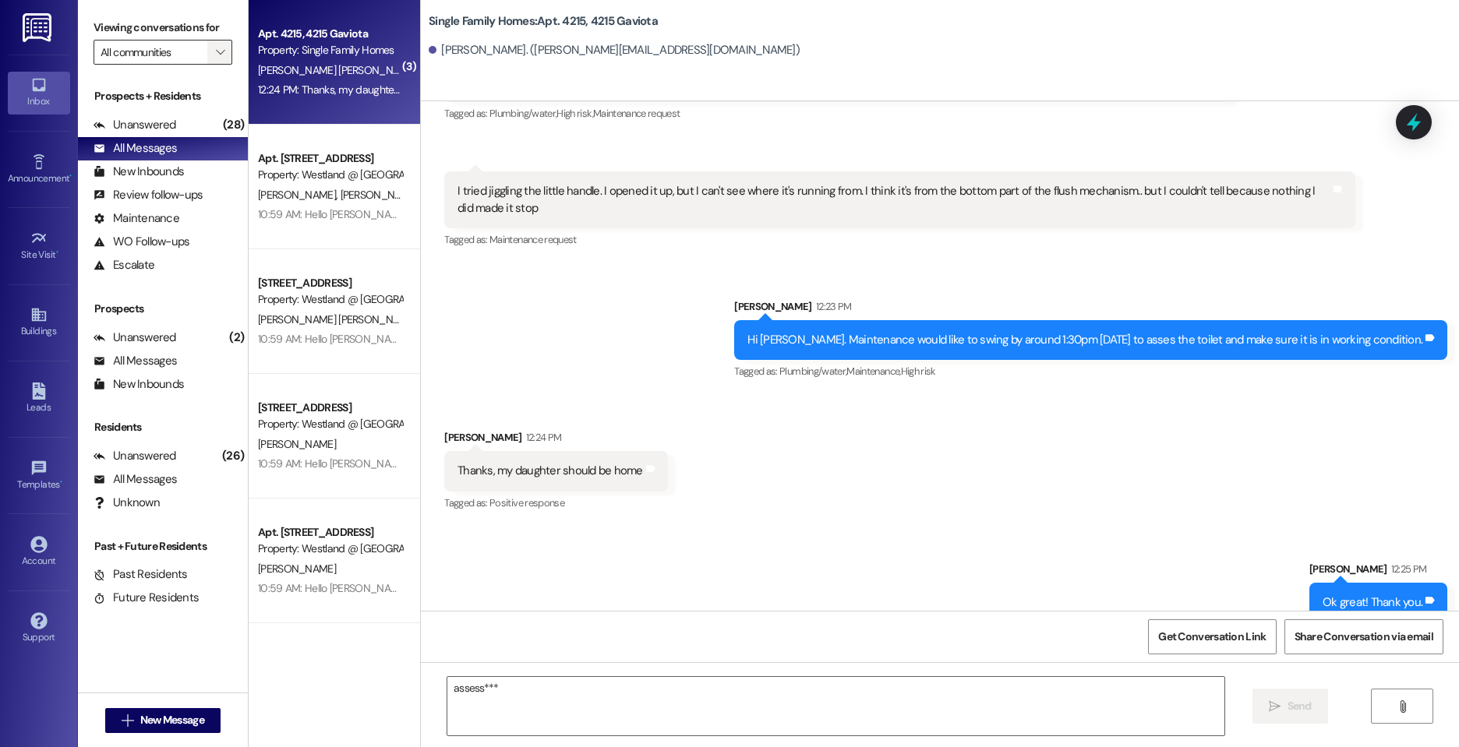
click at [221, 53] on icon "" at bounding box center [220, 52] width 9 height 12
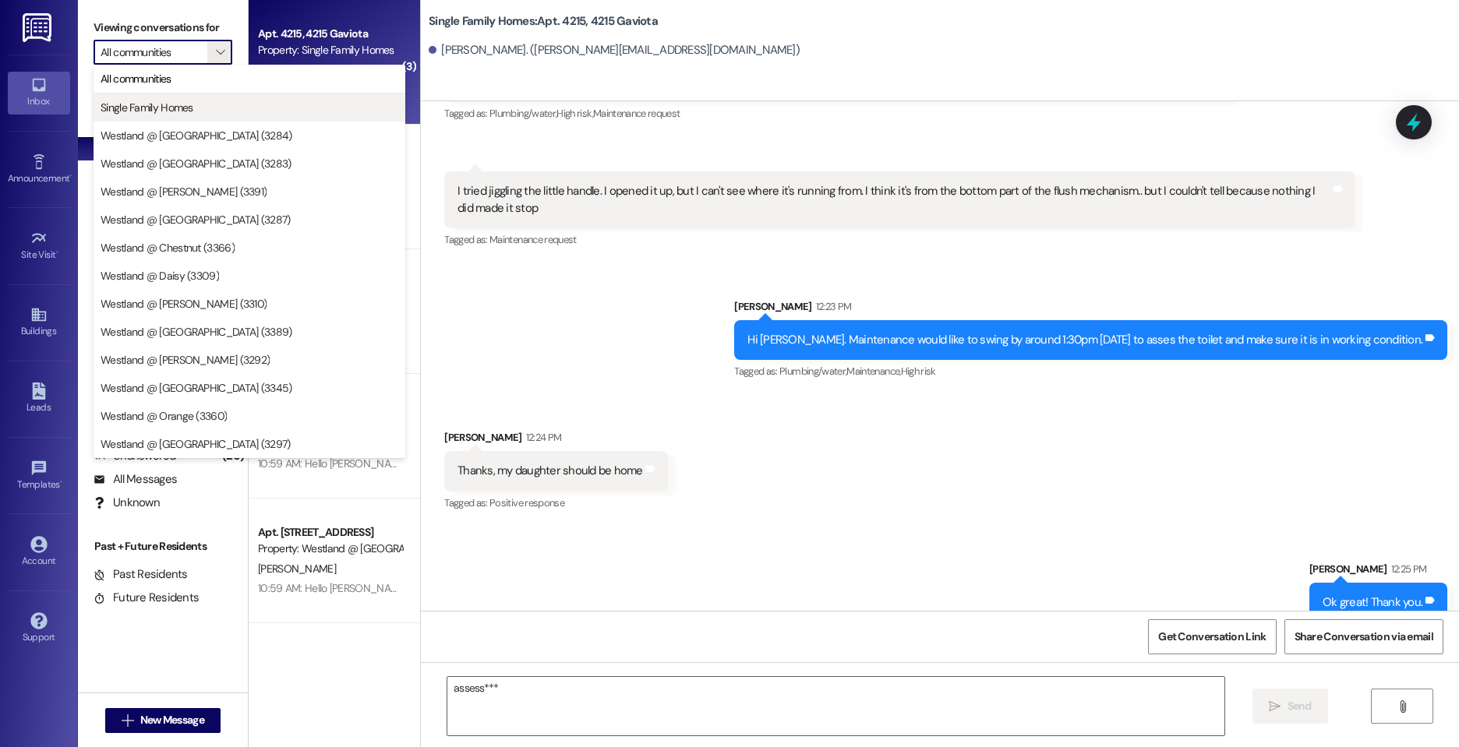
click at [214, 115] on span "Single Family Homes" at bounding box center [250, 108] width 298 height 16
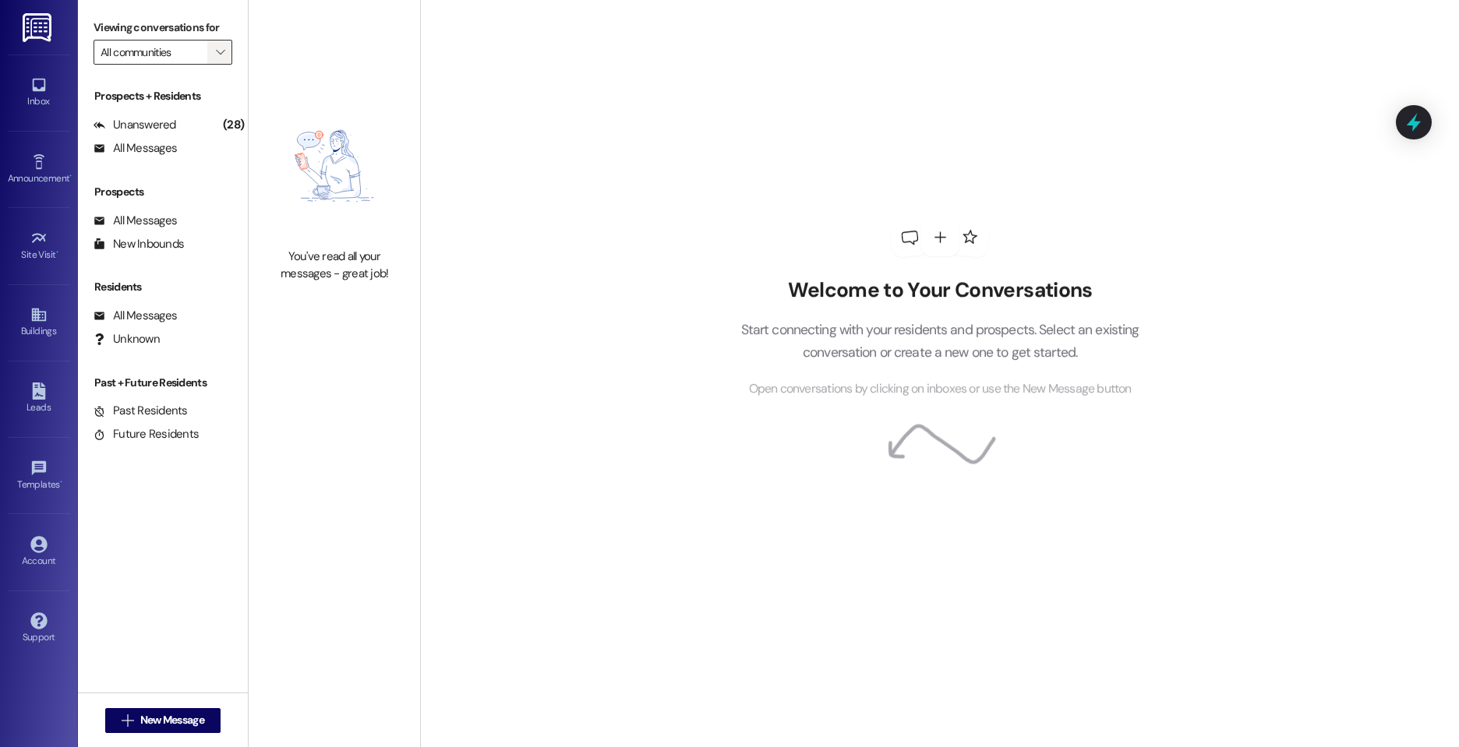
type input "Single Family Homes"
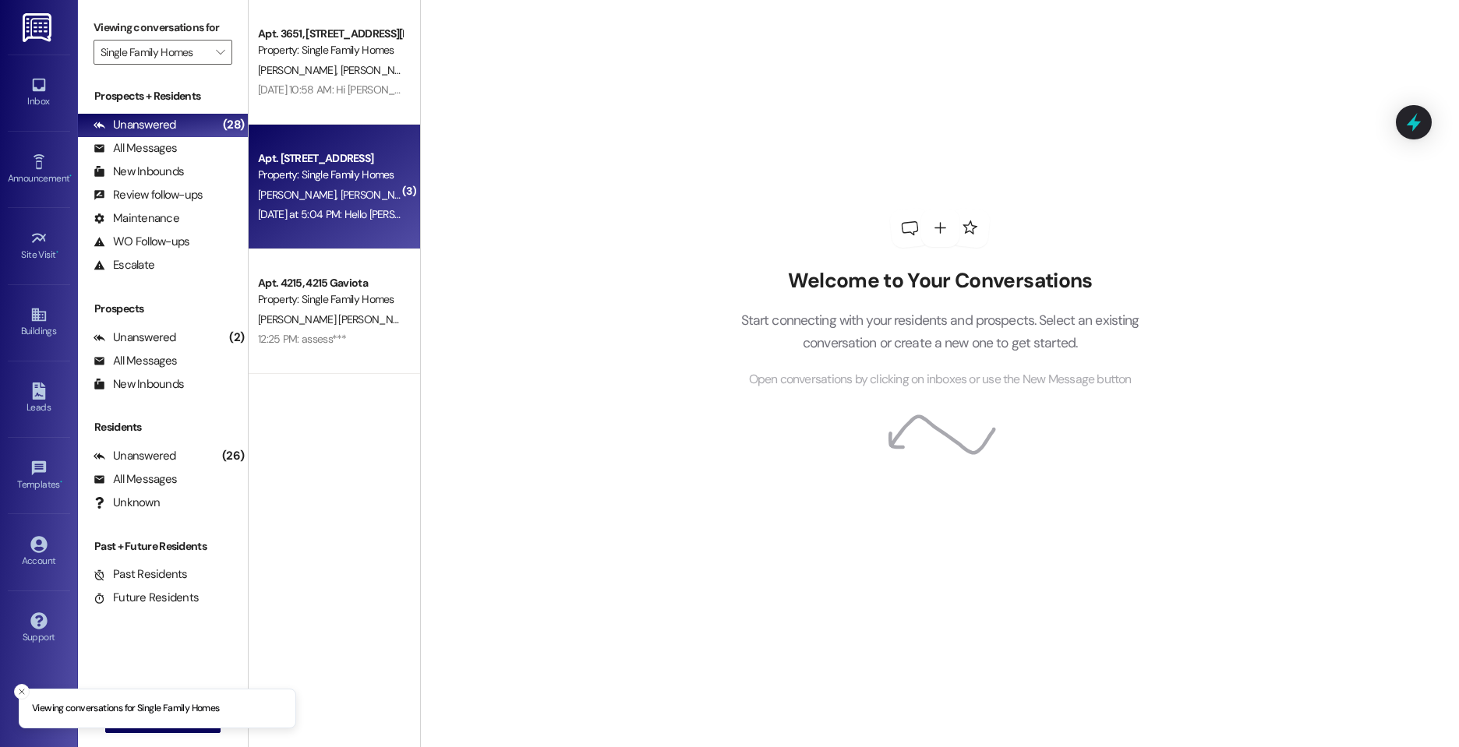
click at [276, 160] on div "Apt. [STREET_ADDRESS]" at bounding box center [330, 158] width 144 height 16
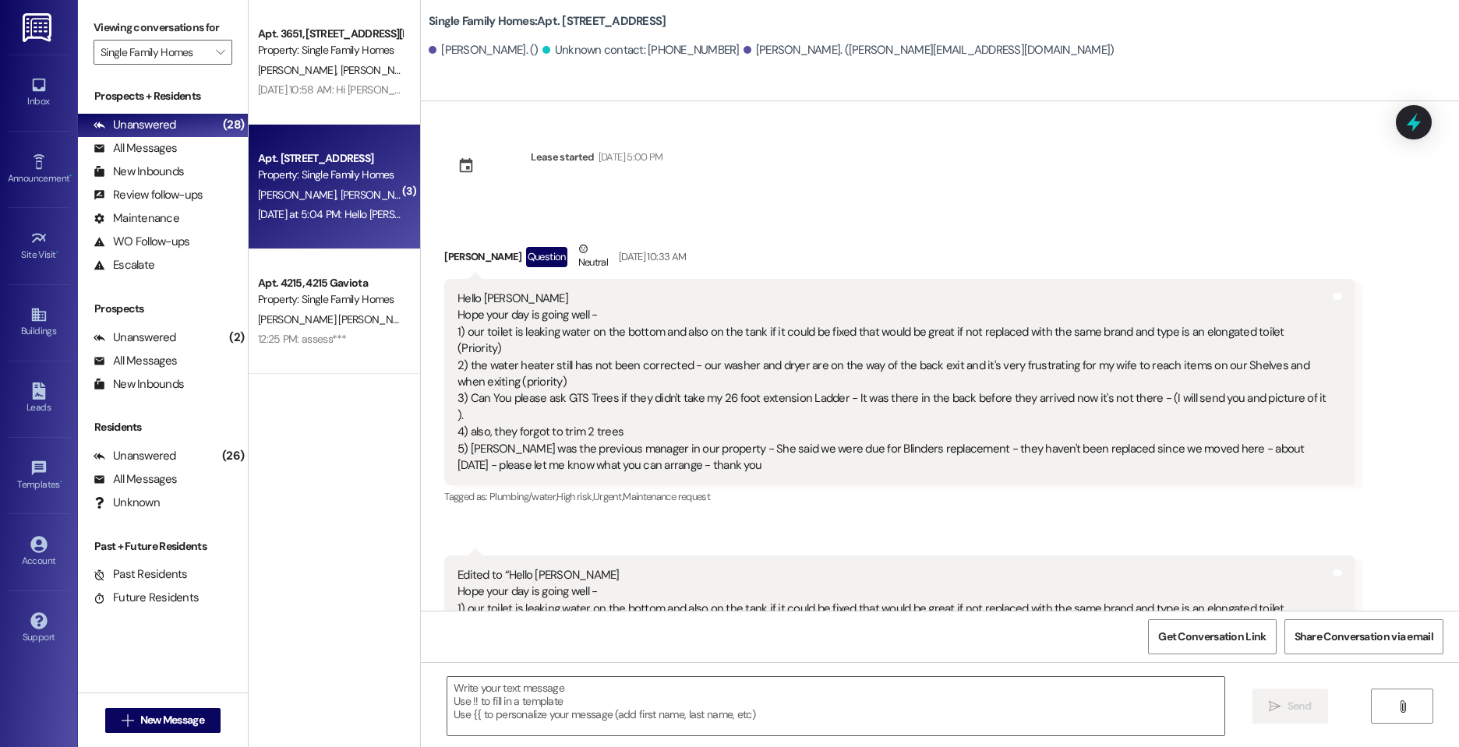
scroll to position [29865, 0]
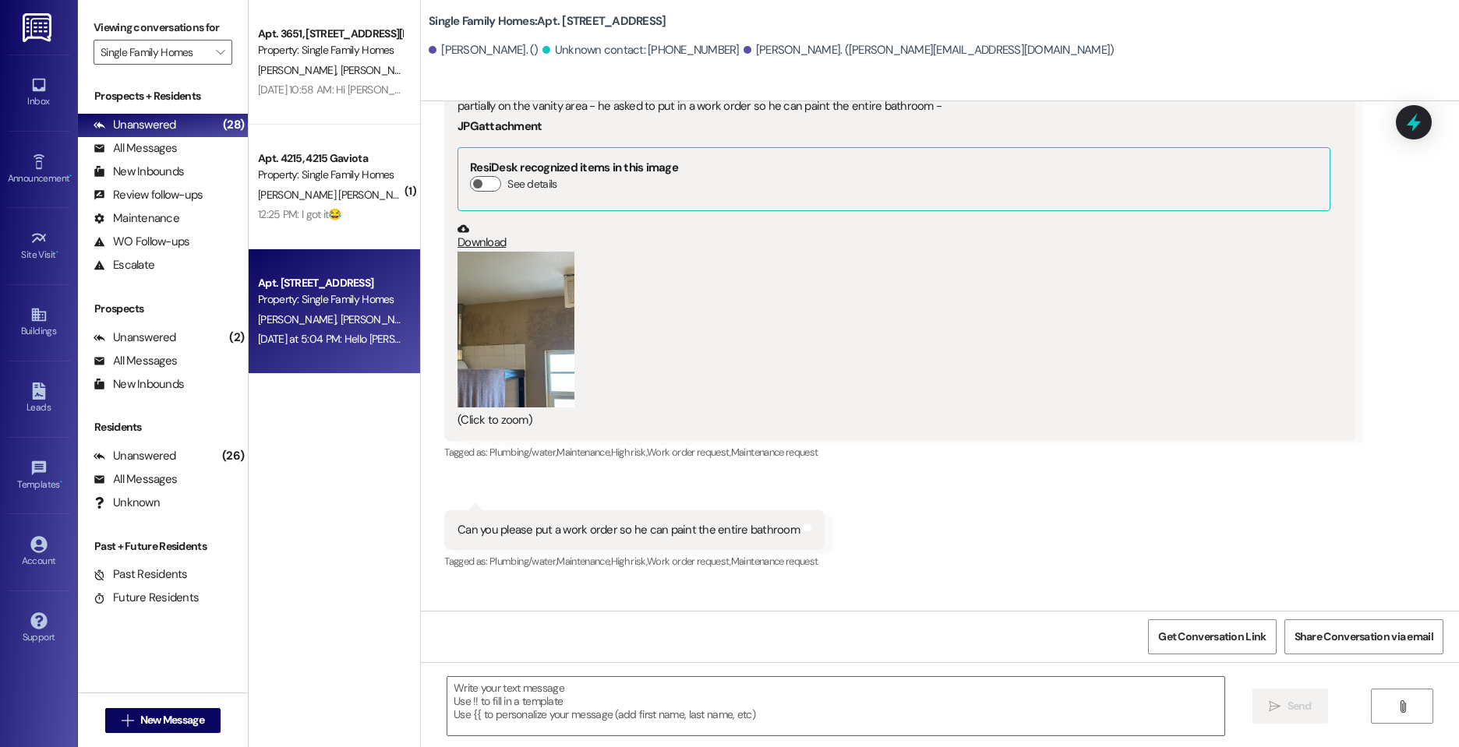
click at [492, 256] on button "Zoom image" at bounding box center [515, 330] width 117 height 156
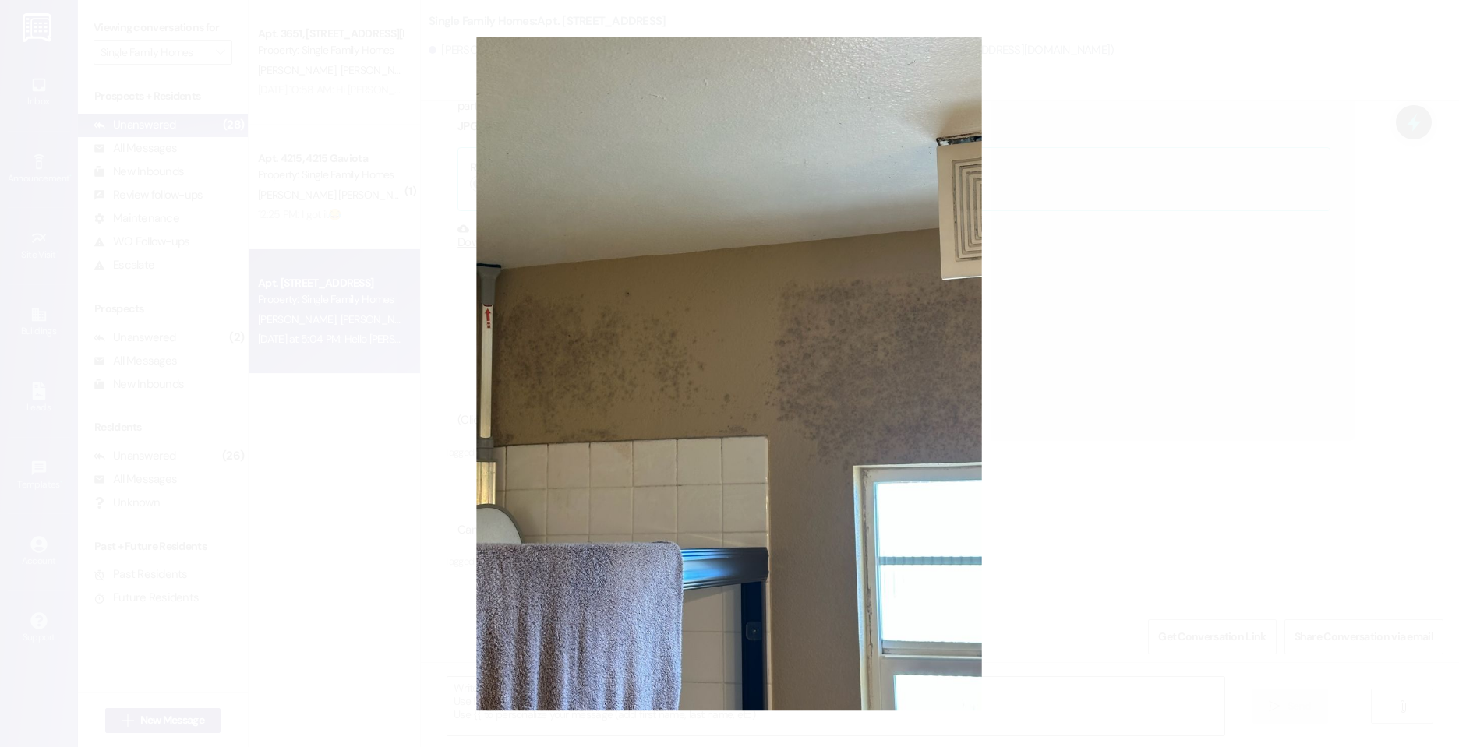
click at [1142, 341] on button "Unzoom image" at bounding box center [729, 373] width 1459 height 747
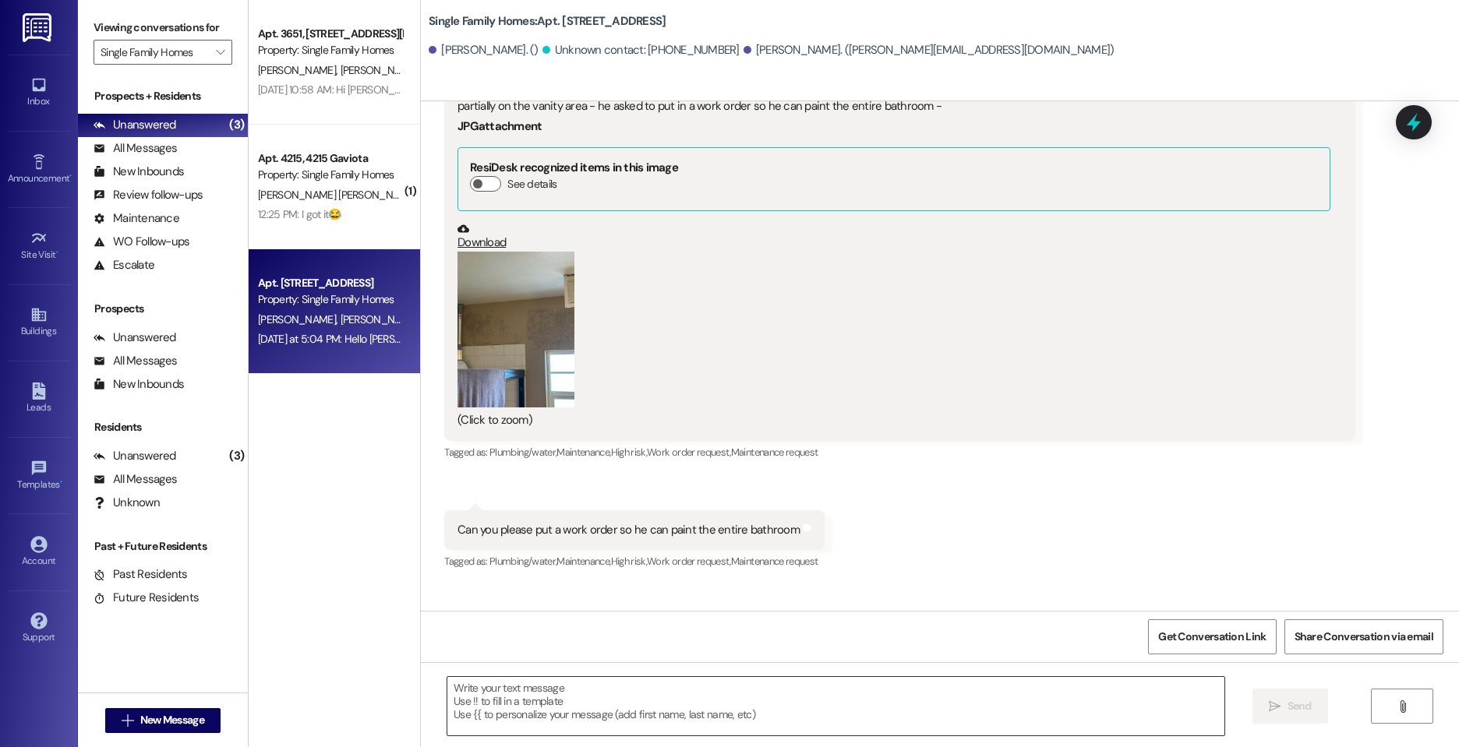
click at [566, 722] on textarea at bounding box center [835, 706] width 777 height 58
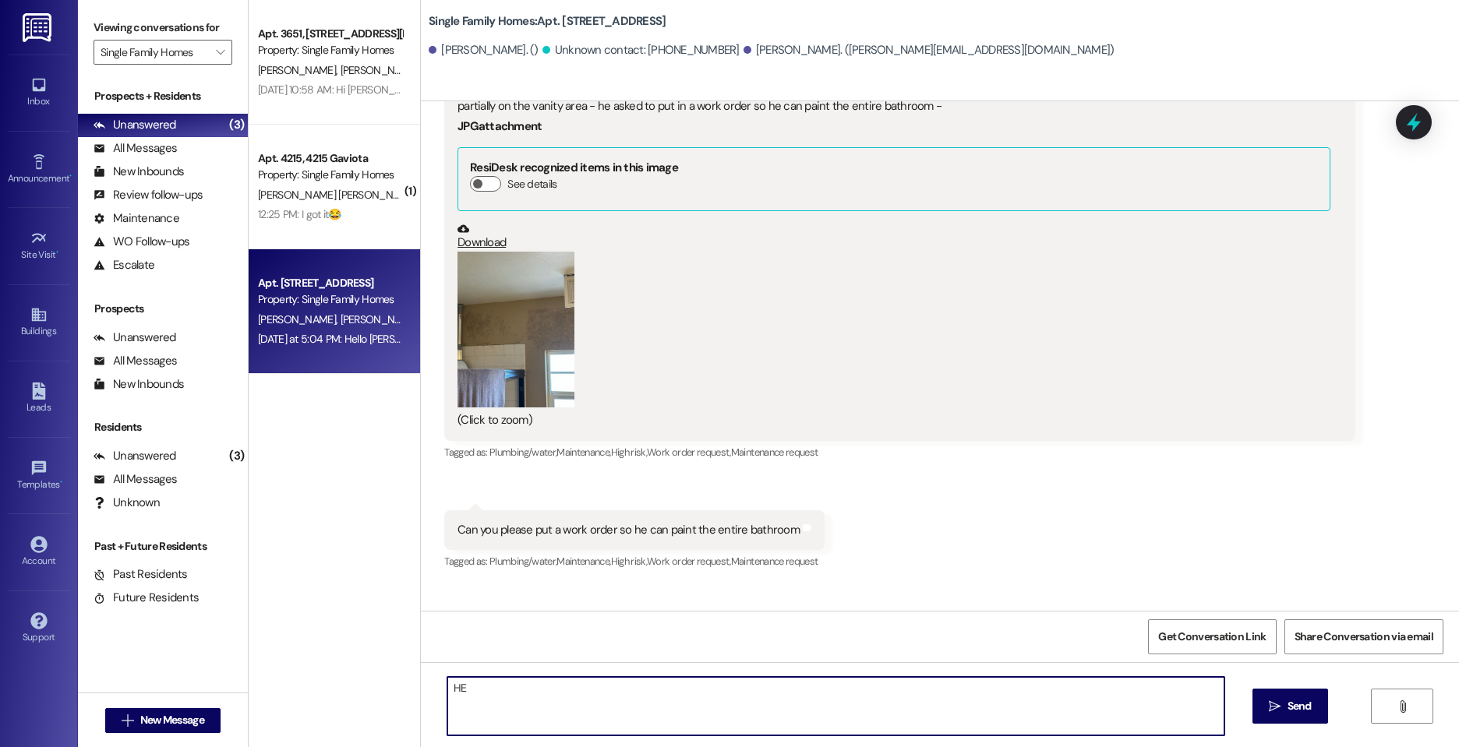
type textarea "H"
type textarea "Good afternoon, [PERSON_NAME]. I am confirming that the paint was completed in …"
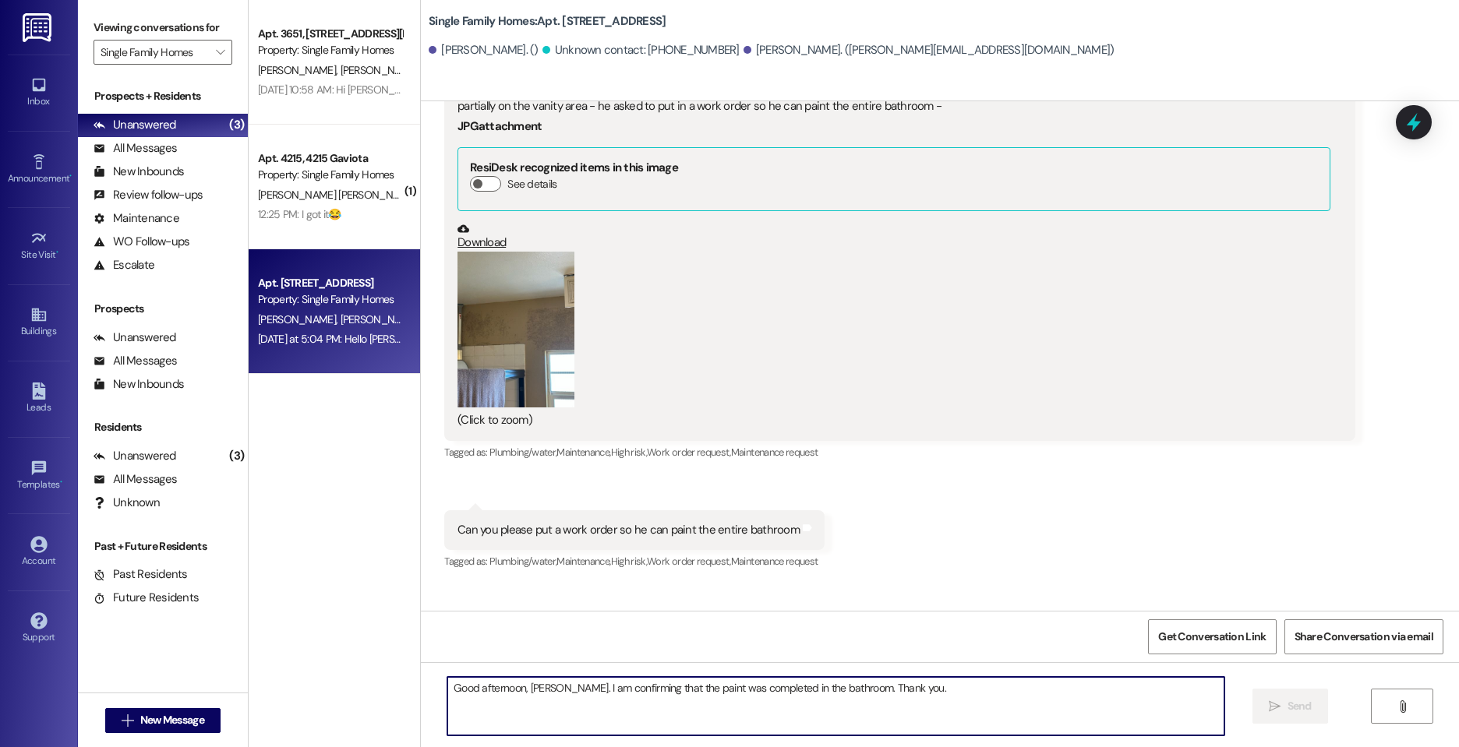
scroll to position [29864, 0]
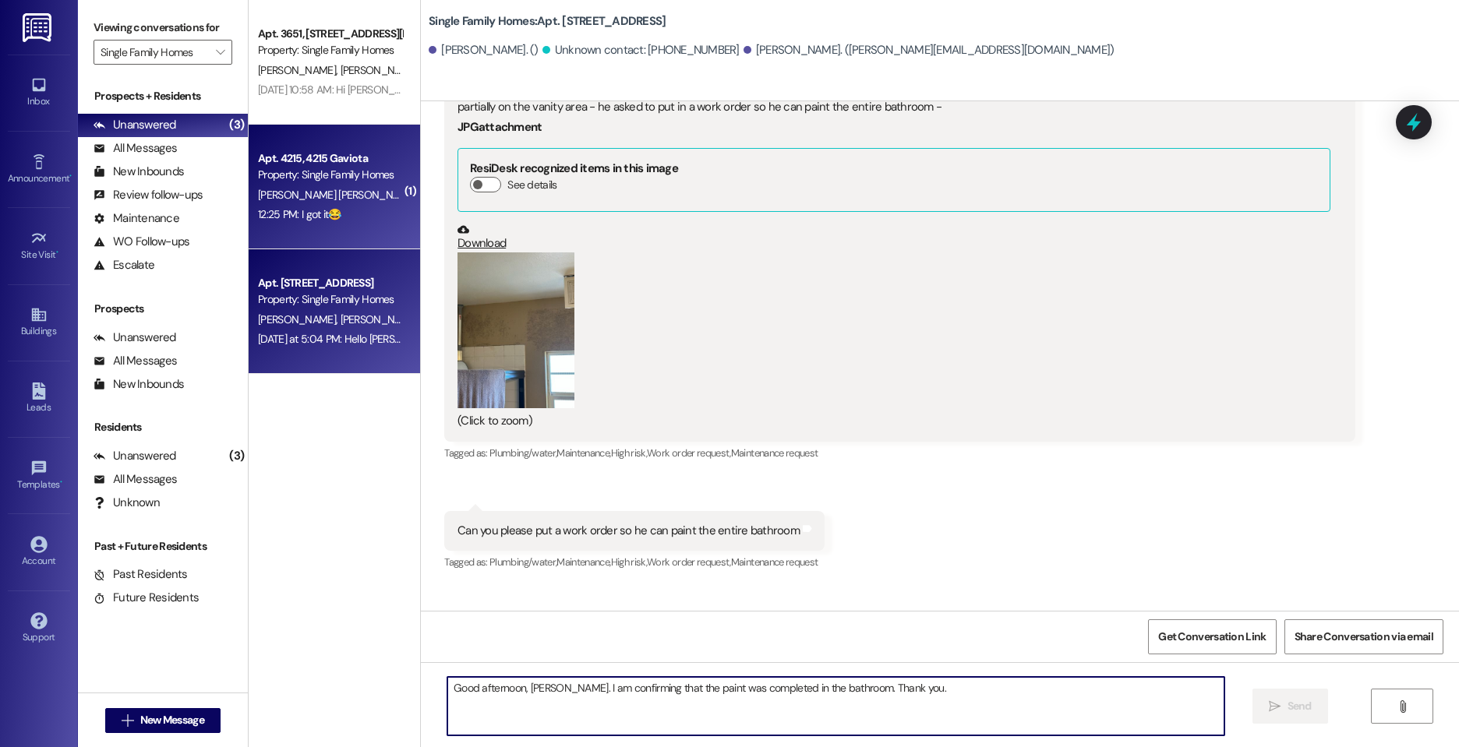
click at [320, 205] on div "12:25 PM: I got it😂 12:25 PM: I got it😂" at bounding box center [329, 214] width 147 height 19
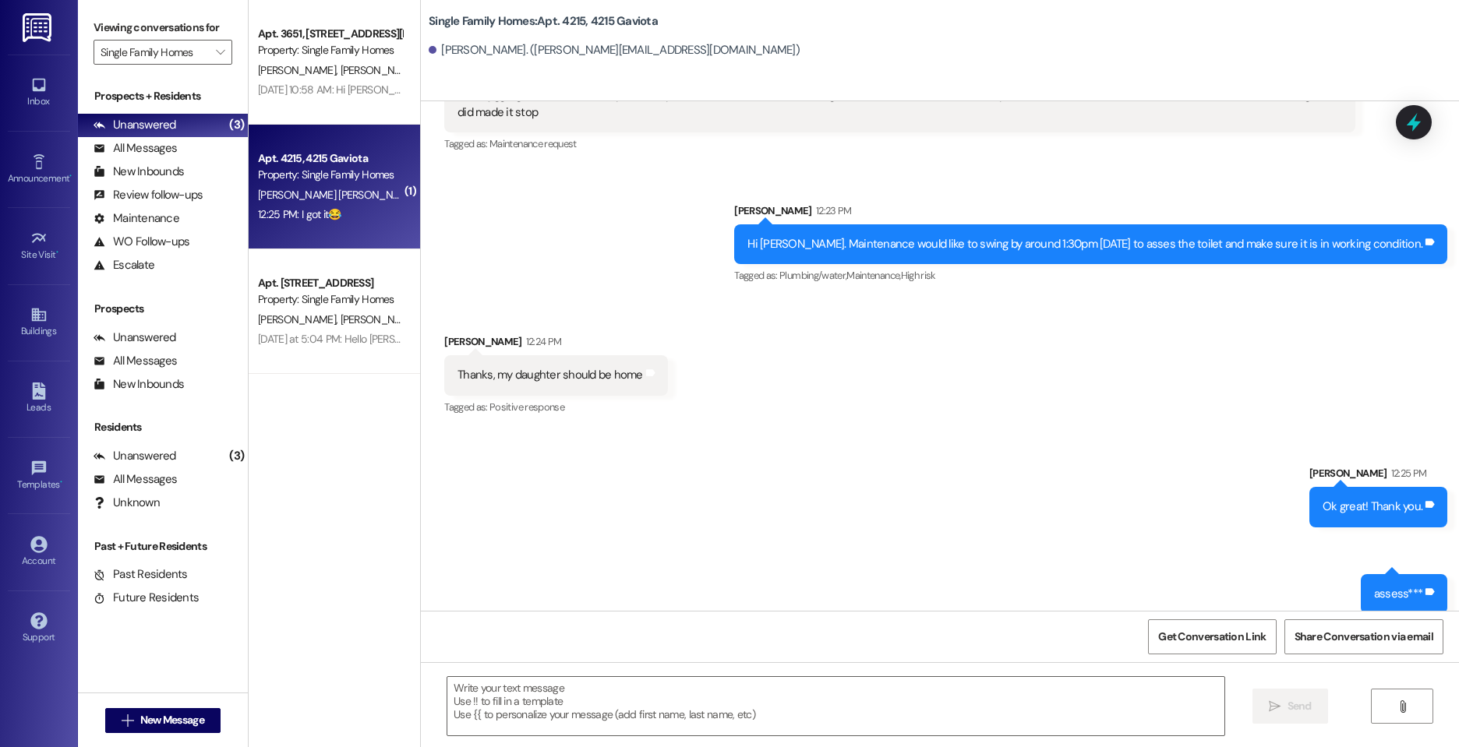
scroll to position [51776, 0]
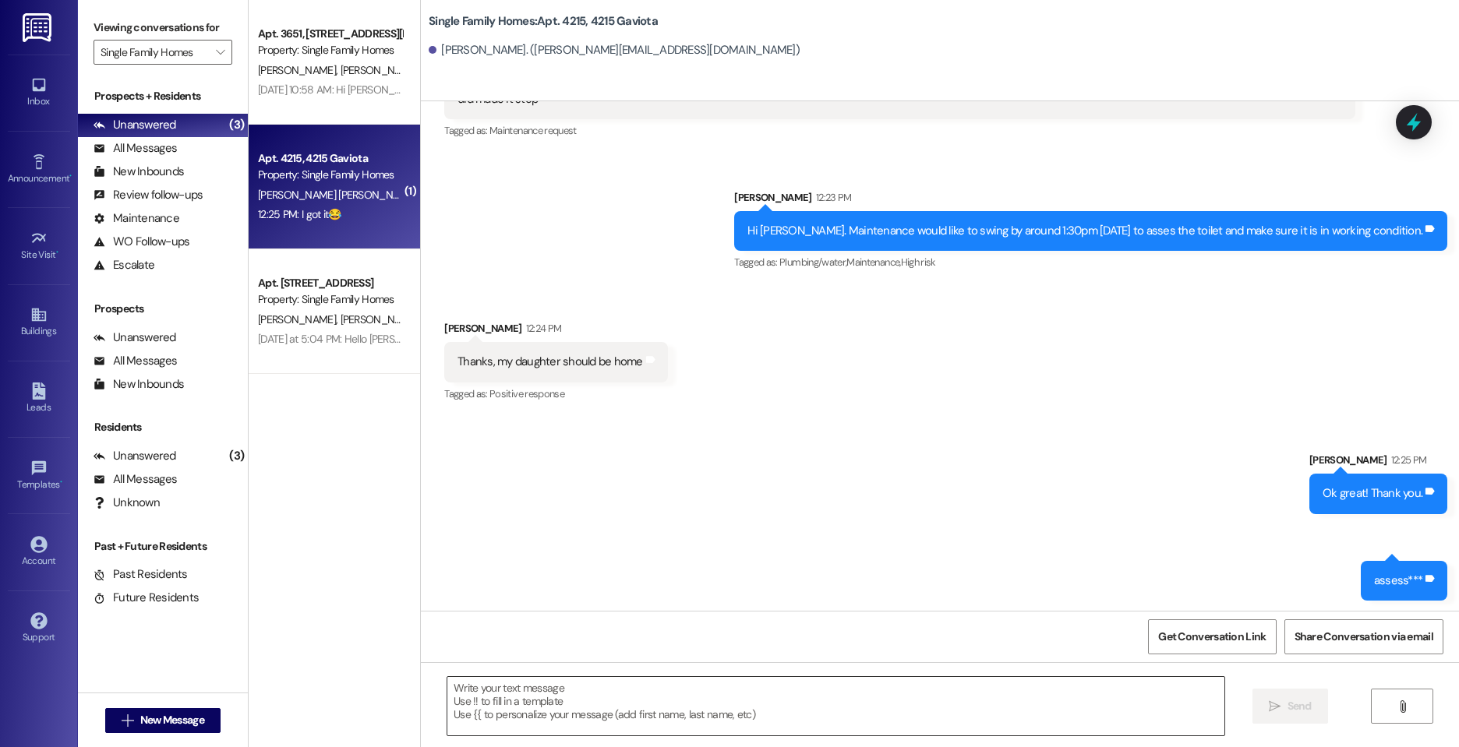
click at [556, 711] on textarea at bounding box center [835, 706] width 777 height 58
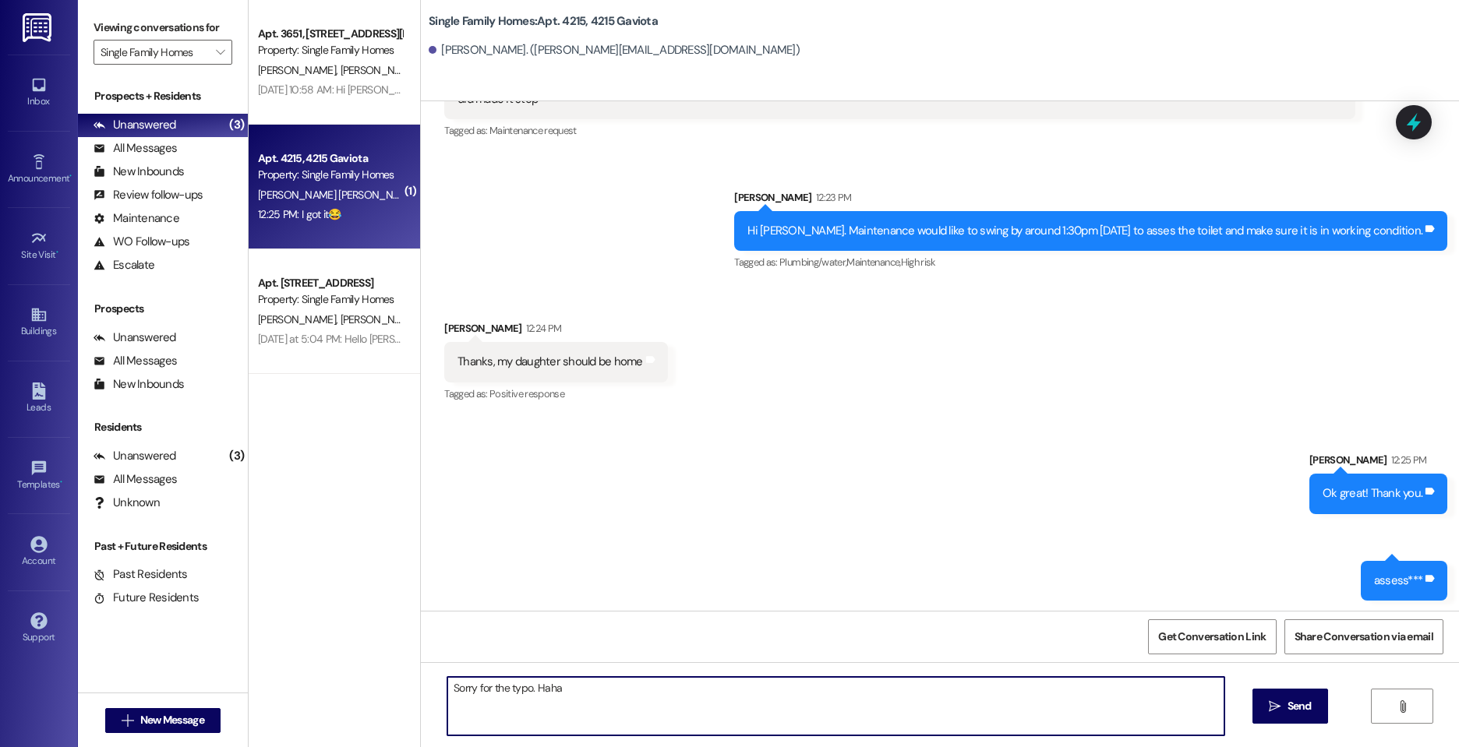
type textarea "Sorry for the typo. Haha!"
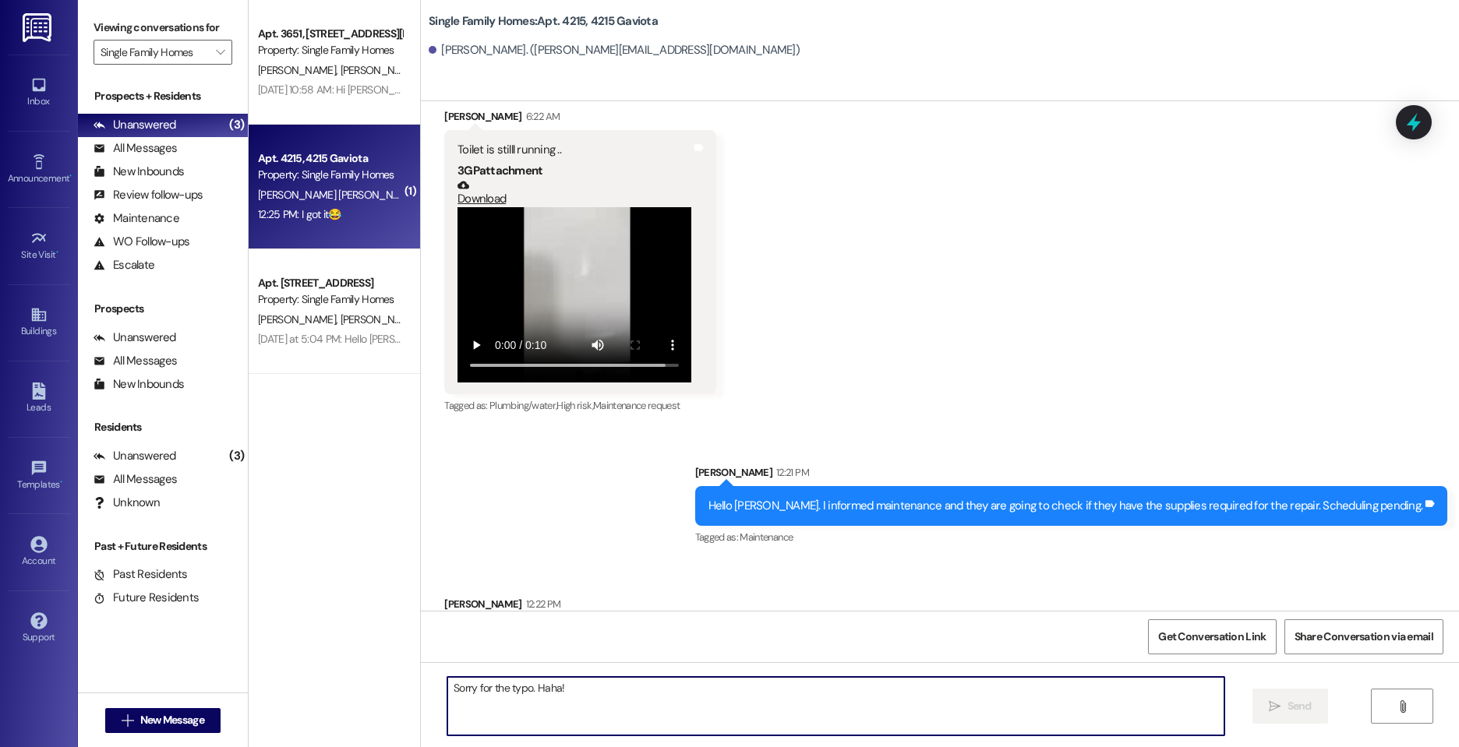
scroll to position [51885, 0]
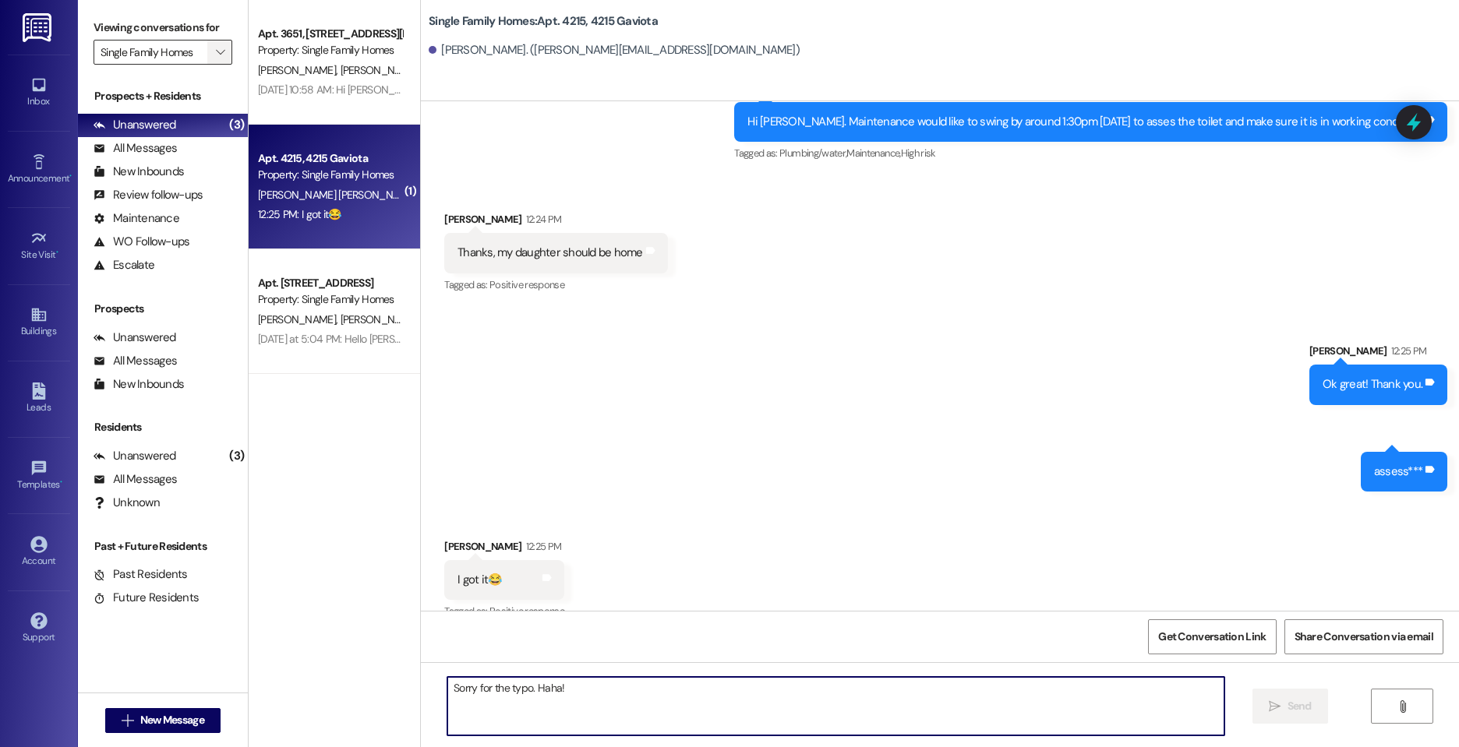
click at [208, 40] on button "" at bounding box center [219, 52] width 25 height 25
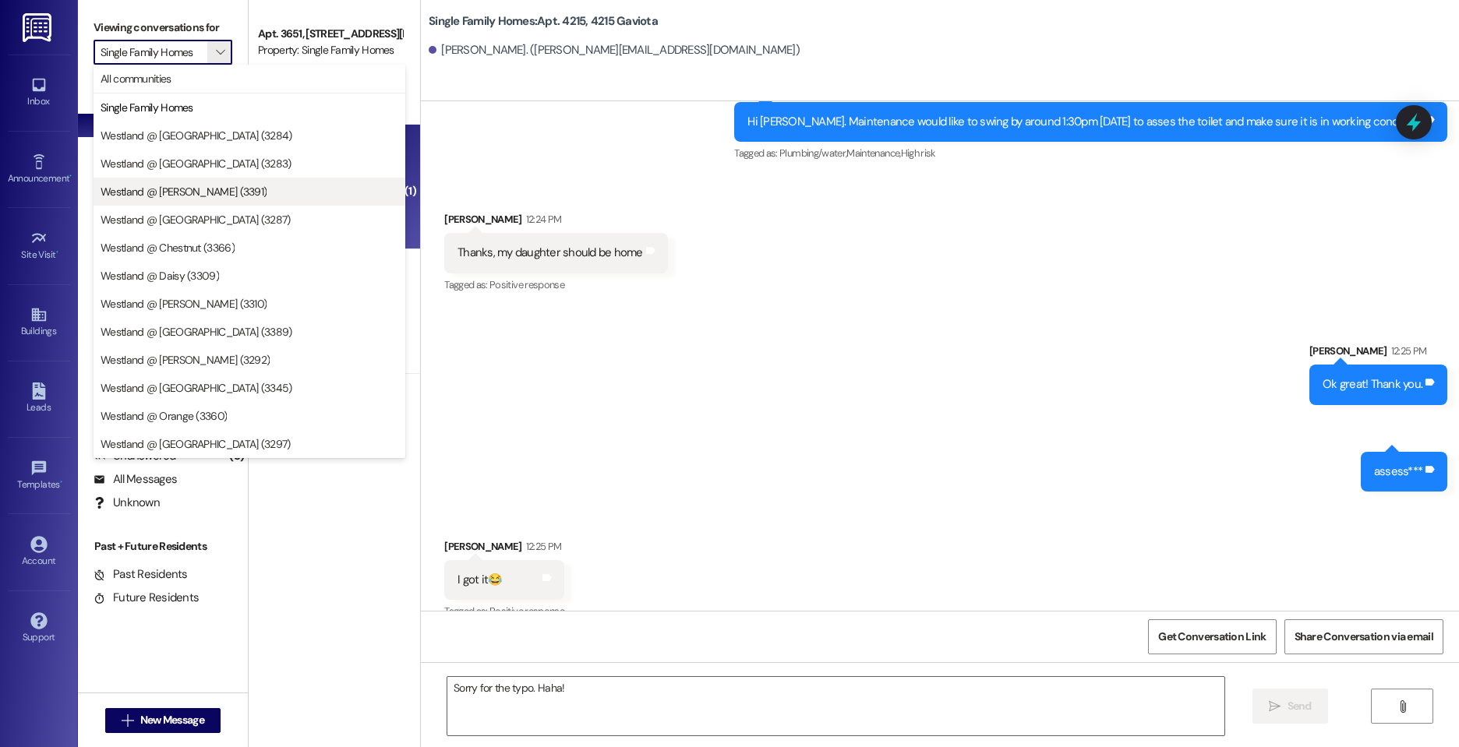
drag, startPoint x: 213, startPoint y: 163, endPoint x: 217, endPoint y: 186, distance: 23.6
click at [217, 186] on div "All communities Single Family Homes [GEOGRAPHIC_DATA] @ [GEOGRAPHIC_DATA] (3284…" at bounding box center [250, 191] width 312 height 253
click at [217, 186] on span "Westland @ [PERSON_NAME] (3391)" at bounding box center [250, 192] width 298 height 16
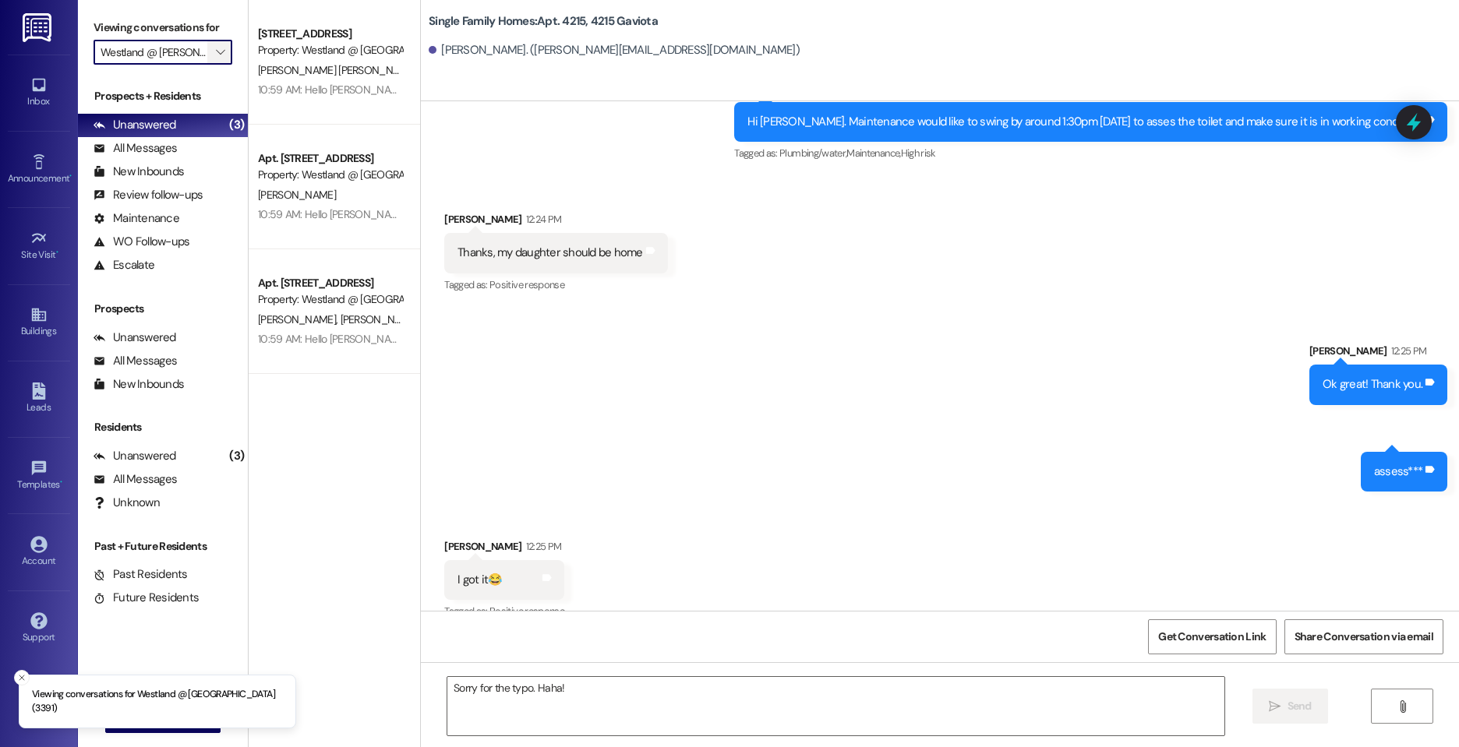
click at [213, 51] on span "" at bounding box center [220, 52] width 15 height 25
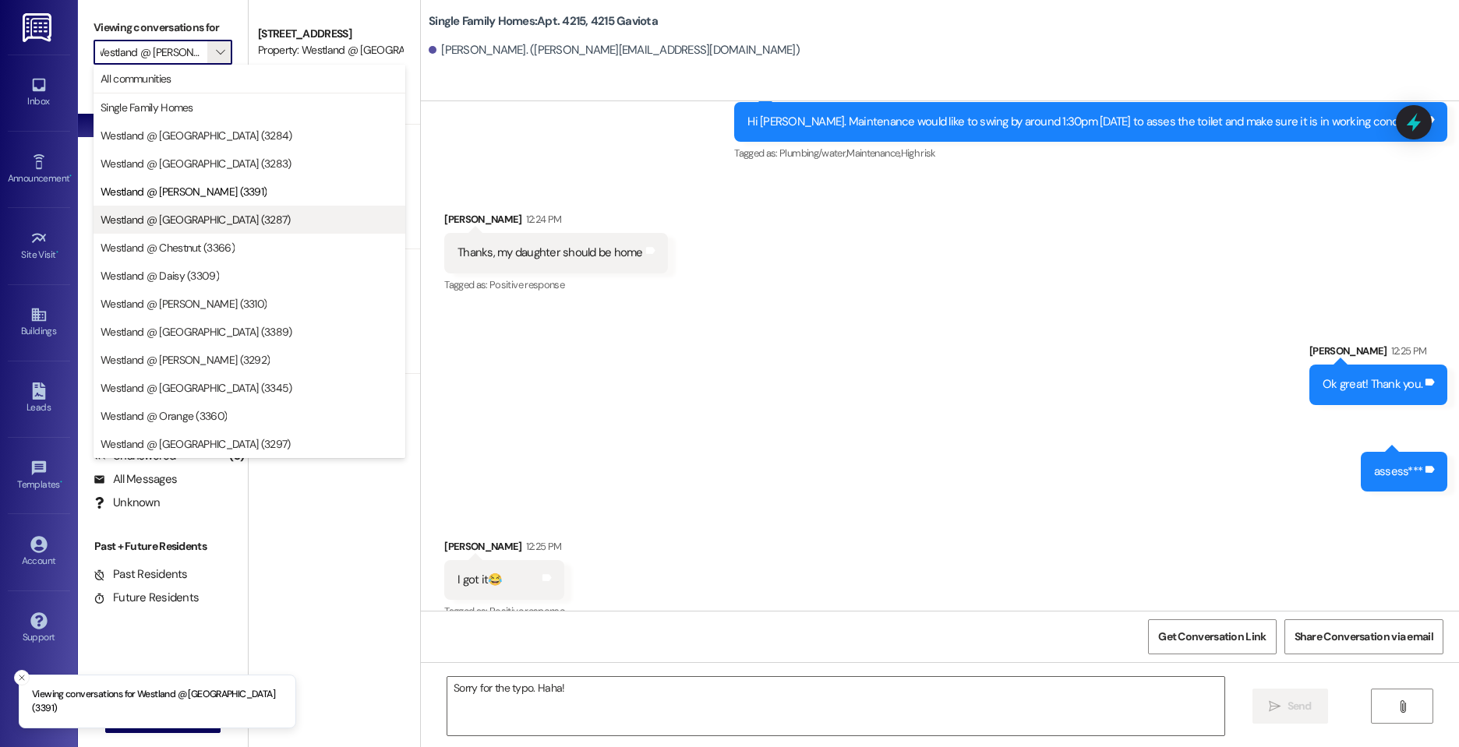
click at [208, 221] on span "Westland @ [GEOGRAPHIC_DATA] (3287)" at bounding box center [196, 220] width 190 height 16
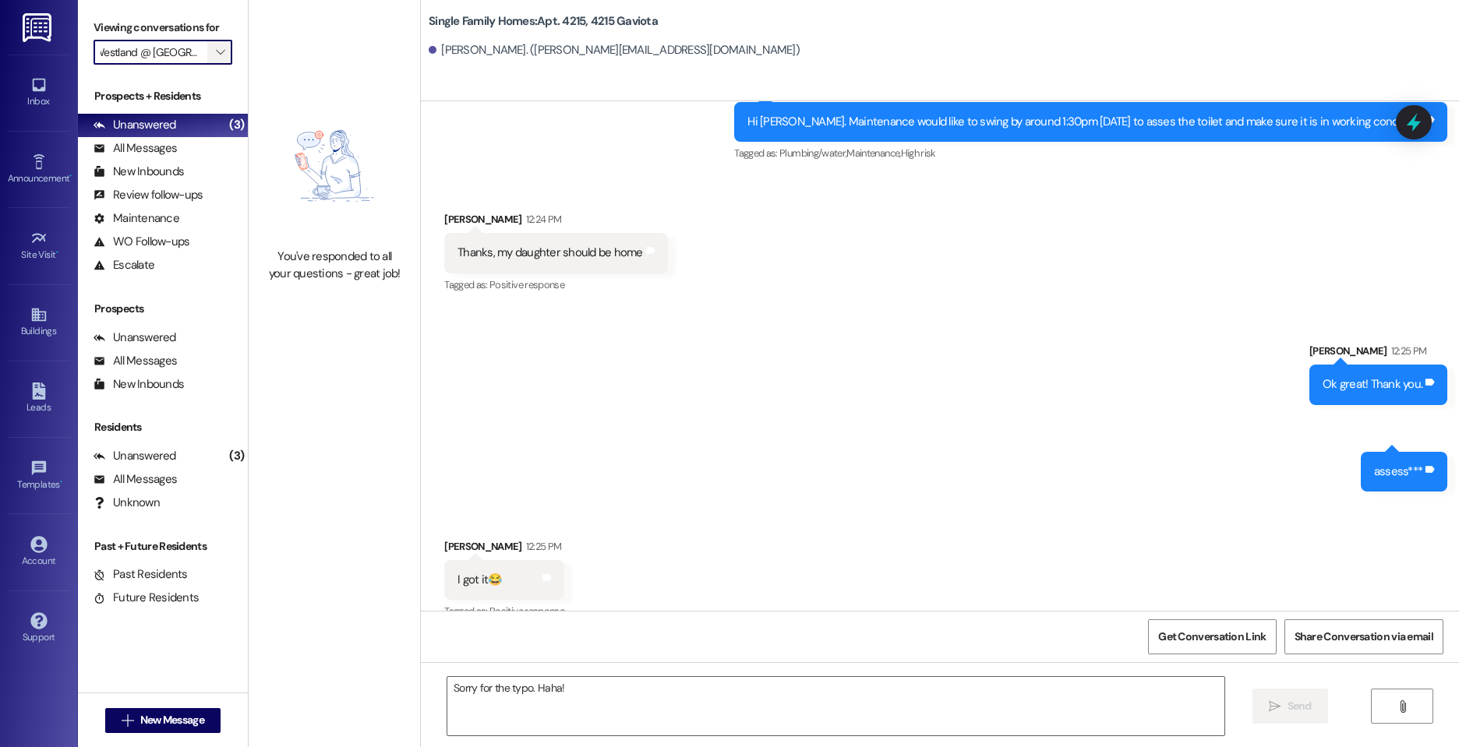
click at [213, 55] on span "" at bounding box center [220, 52] width 15 height 25
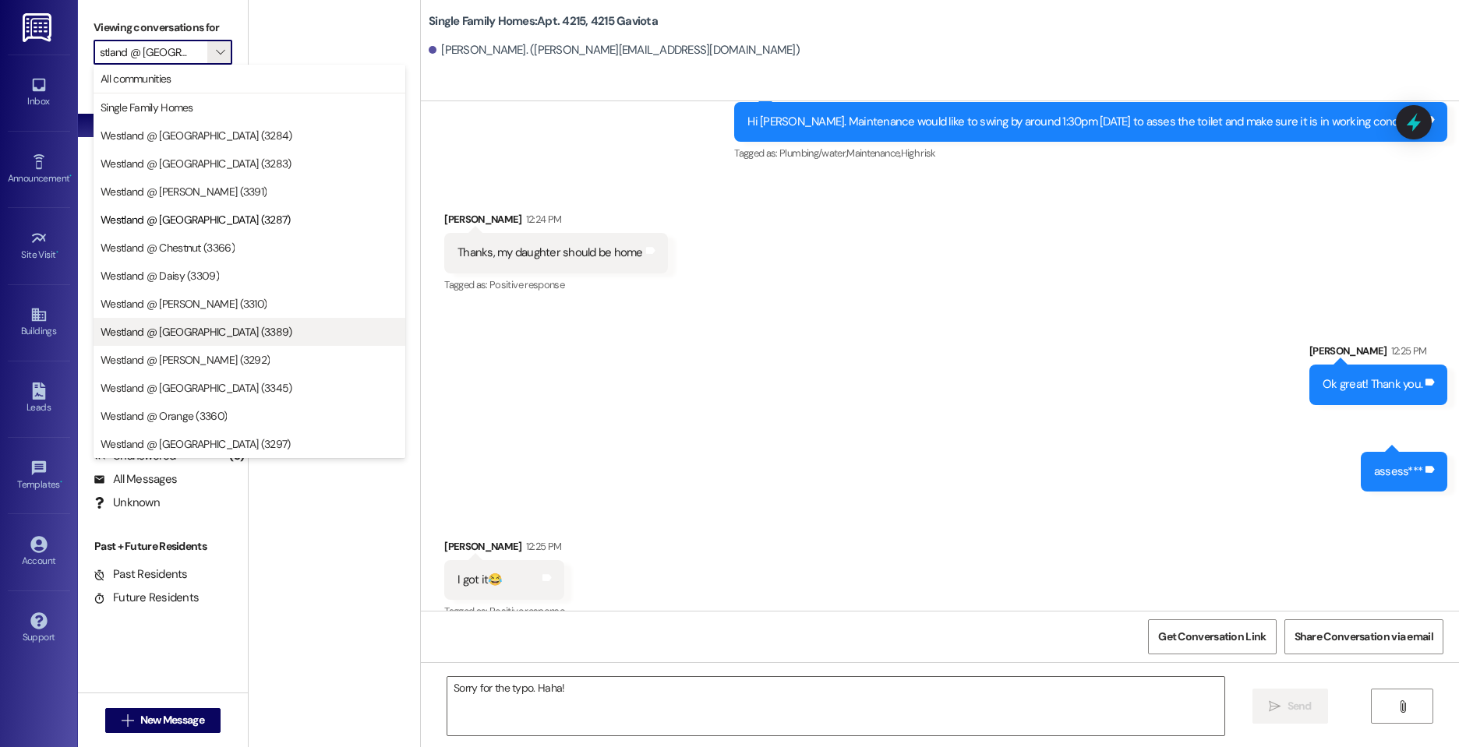
click at [189, 332] on span "Westland @ [GEOGRAPHIC_DATA] (3389)" at bounding box center [197, 332] width 192 height 16
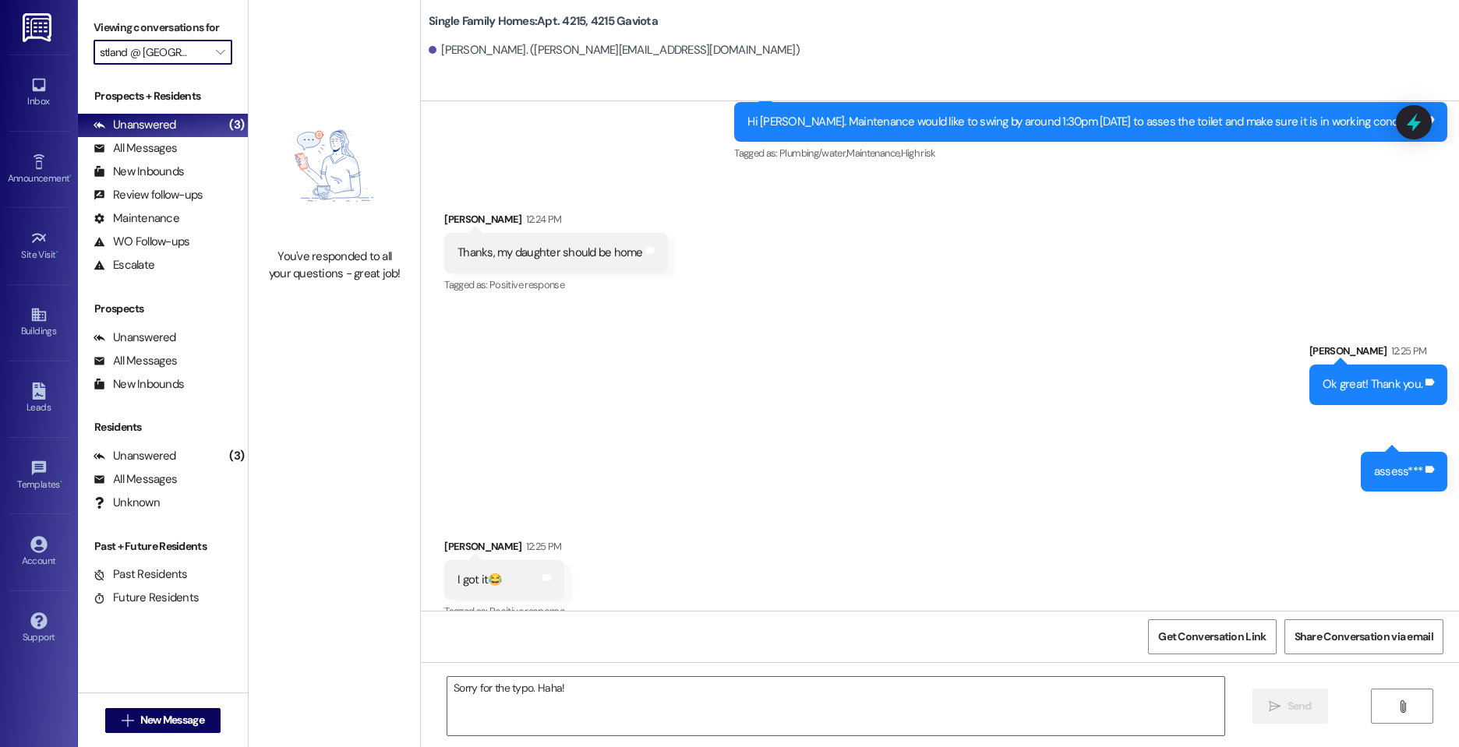
type input "Westland @ [GEOGRAPHIC_DATA] (3389)"
